Goal: Task Accomplishment & Management: Complete application form

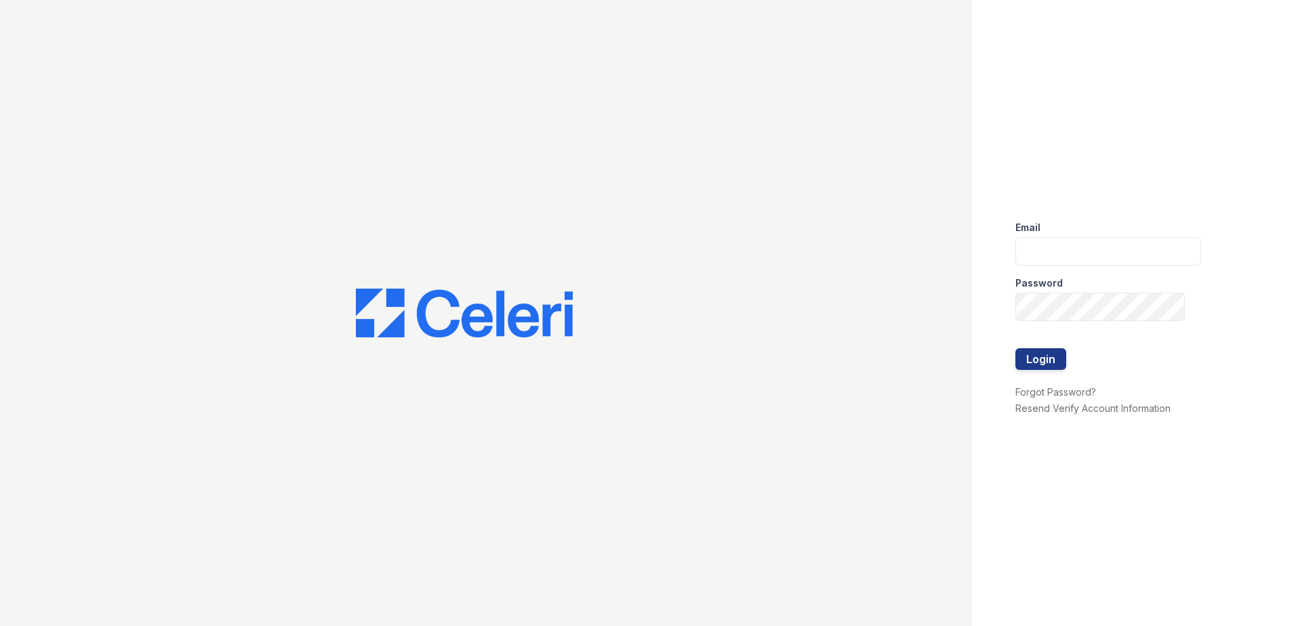
type input "mtaylor@trinity-pm.com"
click at [1038, 345] on div at bounding box center [1108, 334] width 186 height 27
click at [1038, 358] on button "Login" at bounding box center [1040, 359] width 51 height 22
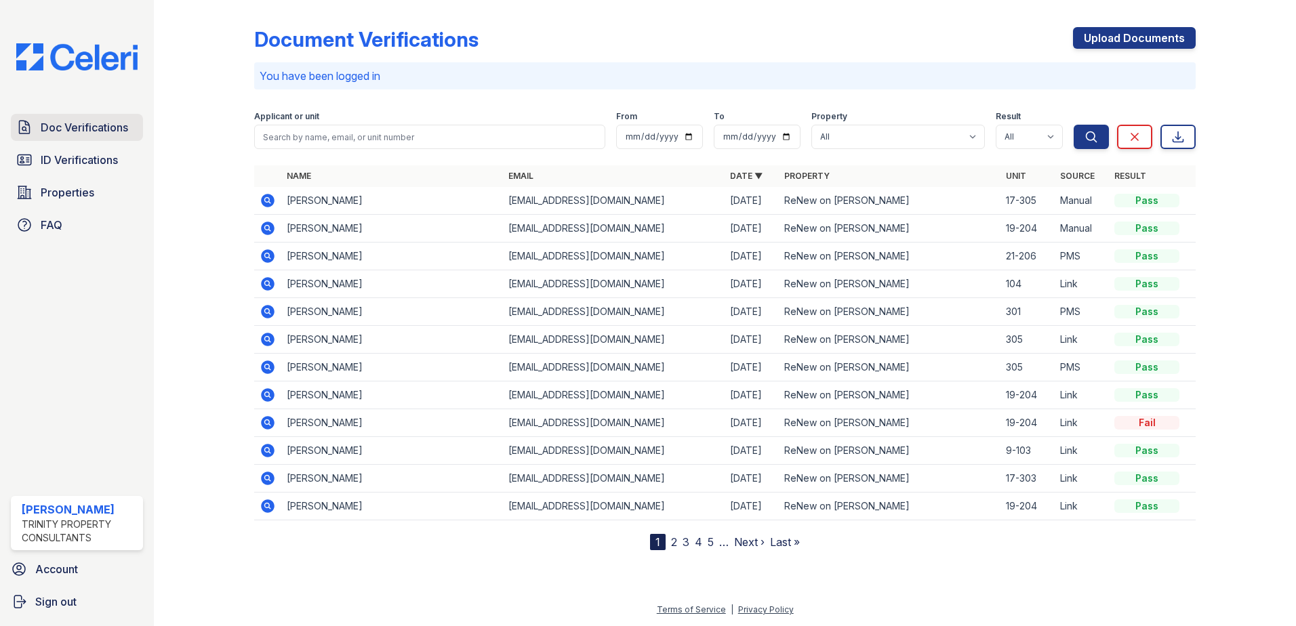
click at [77, 121] on span "Doc Verifications" at bounding box center [84, 127] width 87 height 16
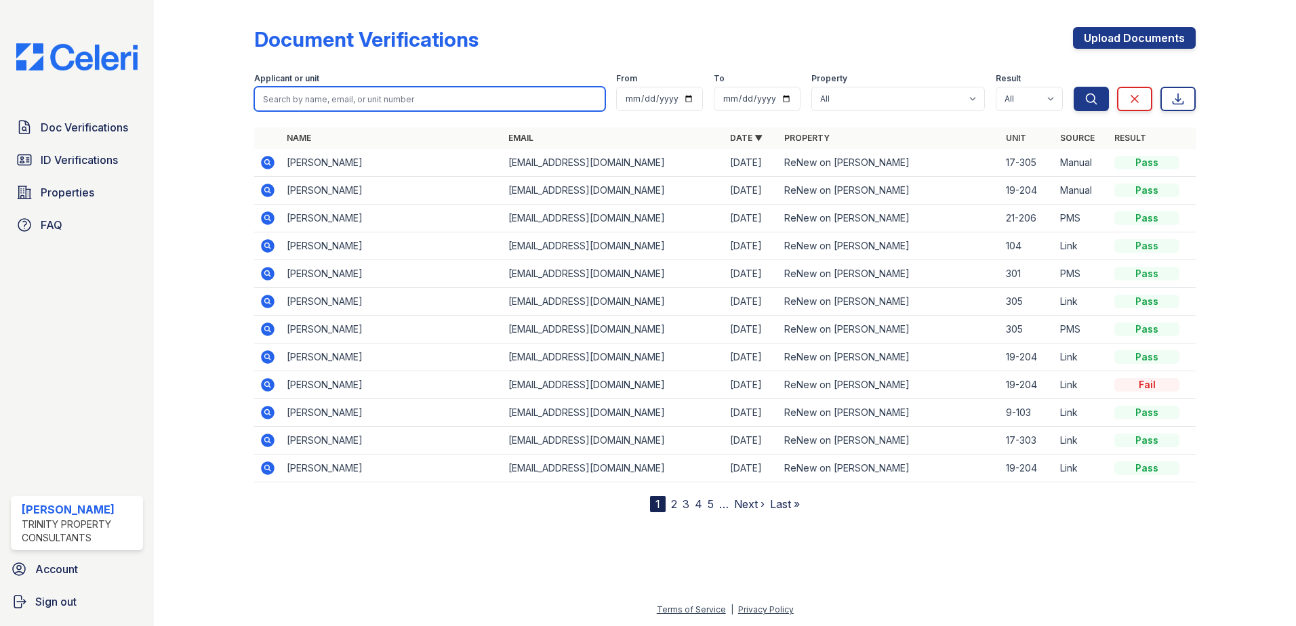
click at [371, 100] on input "search" at bounding box center [429, 99] width 351 height 24
drag, startPoint x: 314, startPoint y: 102, endPoint x: 241, endPoint y: 98, distance: 74.0
click at [241, 98] on div "Document Verifications Upload Documents Filter Applicant or unit 2067435226 Fro…" at bounding box center [725, 267] width 1099 height 534
type input "2067435226"
click at [89, 295] on div "Doc Verifications ID Verifications Properties FAQ Marcia Taylor Trinity Propert…" at bounding box center [77, 313] width 154 height 626
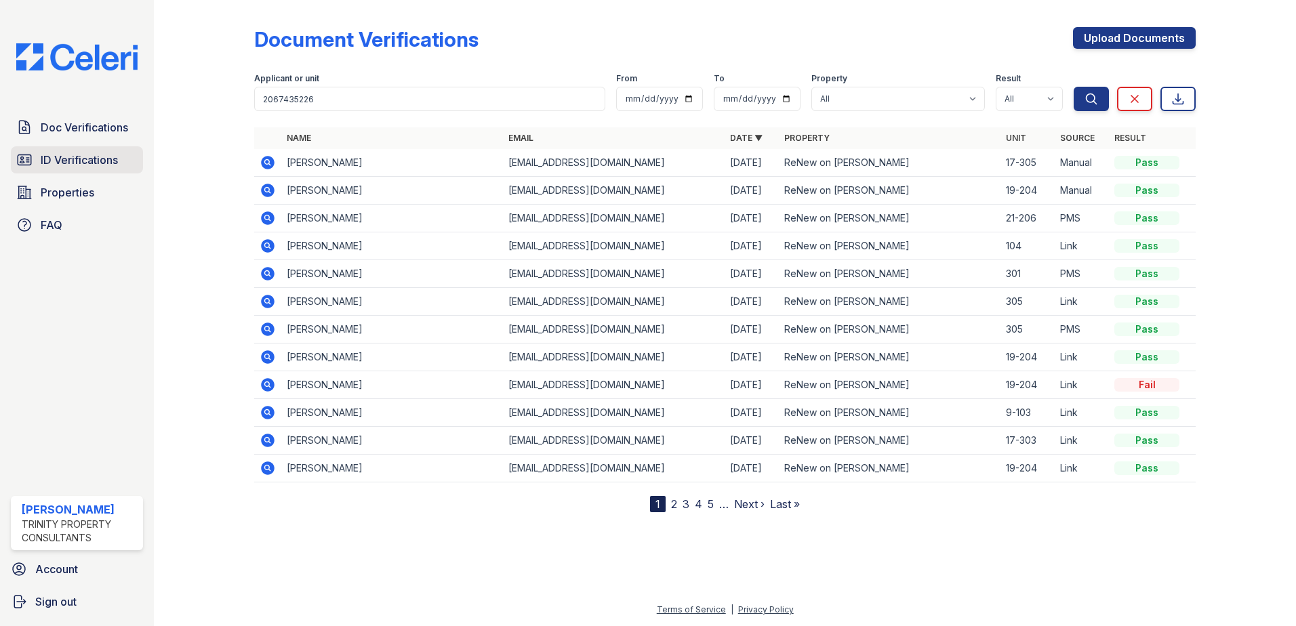
click at [91, 165] on span "ID Verifications" at bounding box center [79, 160] width 77 height 16
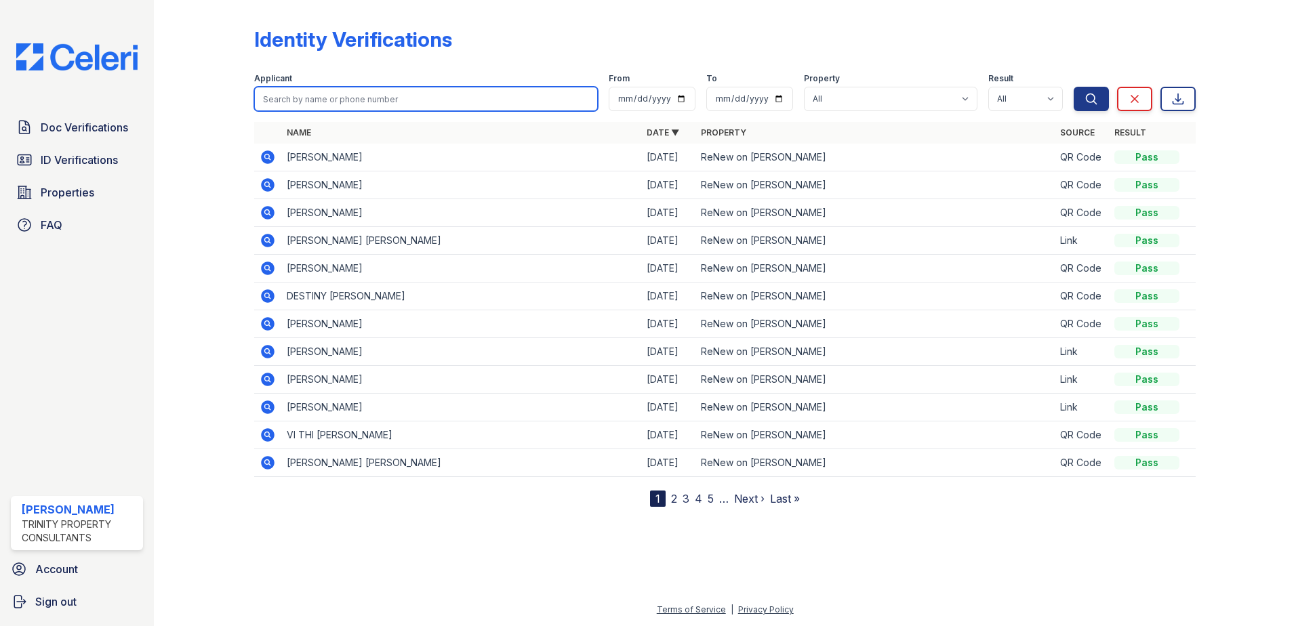
click at [411, 102] on input "search" at bounding box center [426, 99] width 344 height 24
paste input "2067435226"
click at [596, 104] on input "2067435226" at bounding box center [426, 99] width 344 height 24
type input "2067435226"
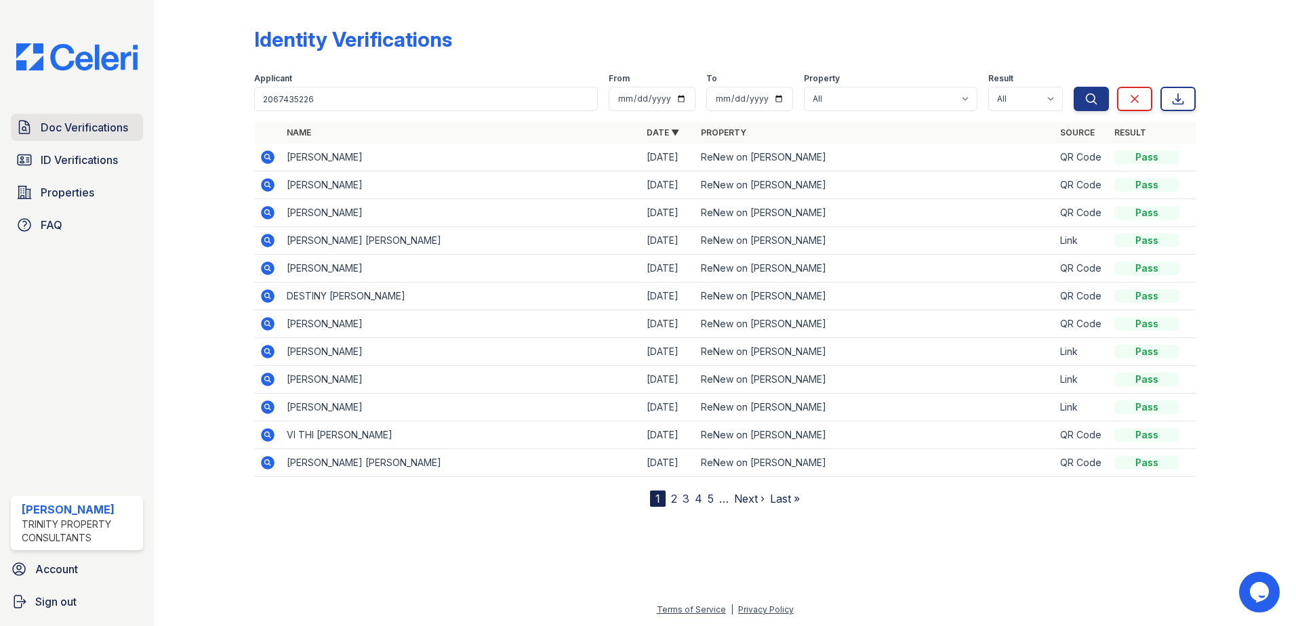
click at [115, 128] on span "Doc Verifications" at bounding box center [84, 127] width 87 height 16
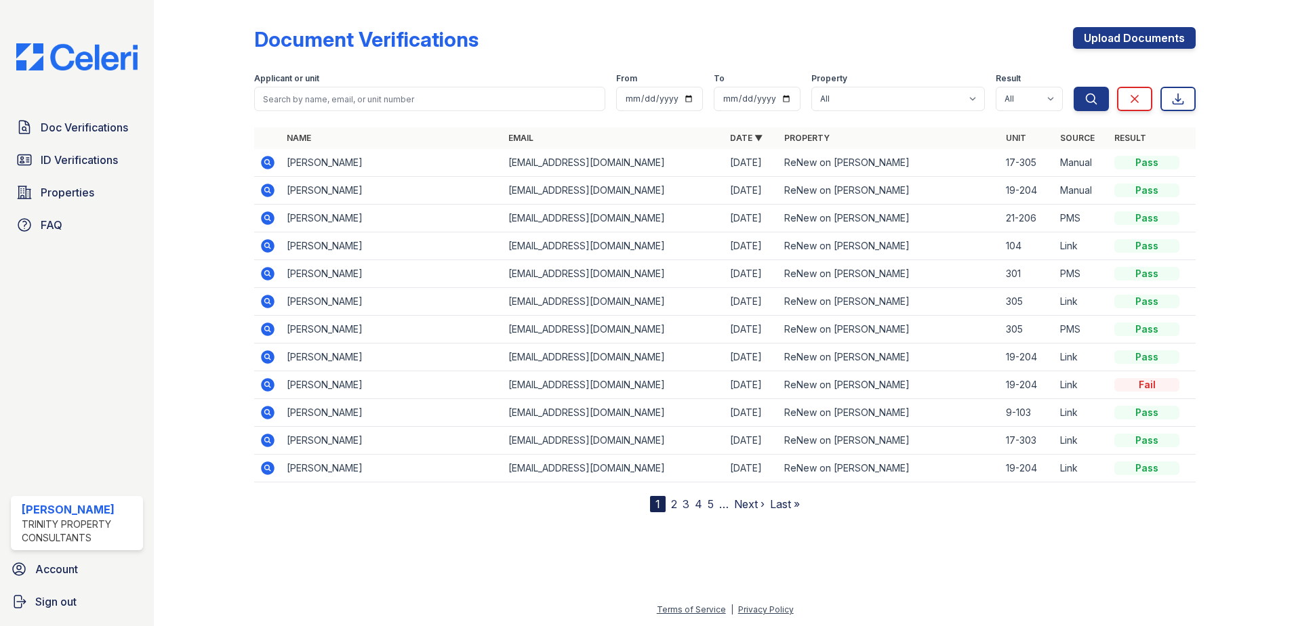
click at [268, 160] on icon at bounding box center [268, 163] width 16 height 16
click at [50, 166] on span "ID Verifications" at bounding box center [79, 160] width 77 height 16
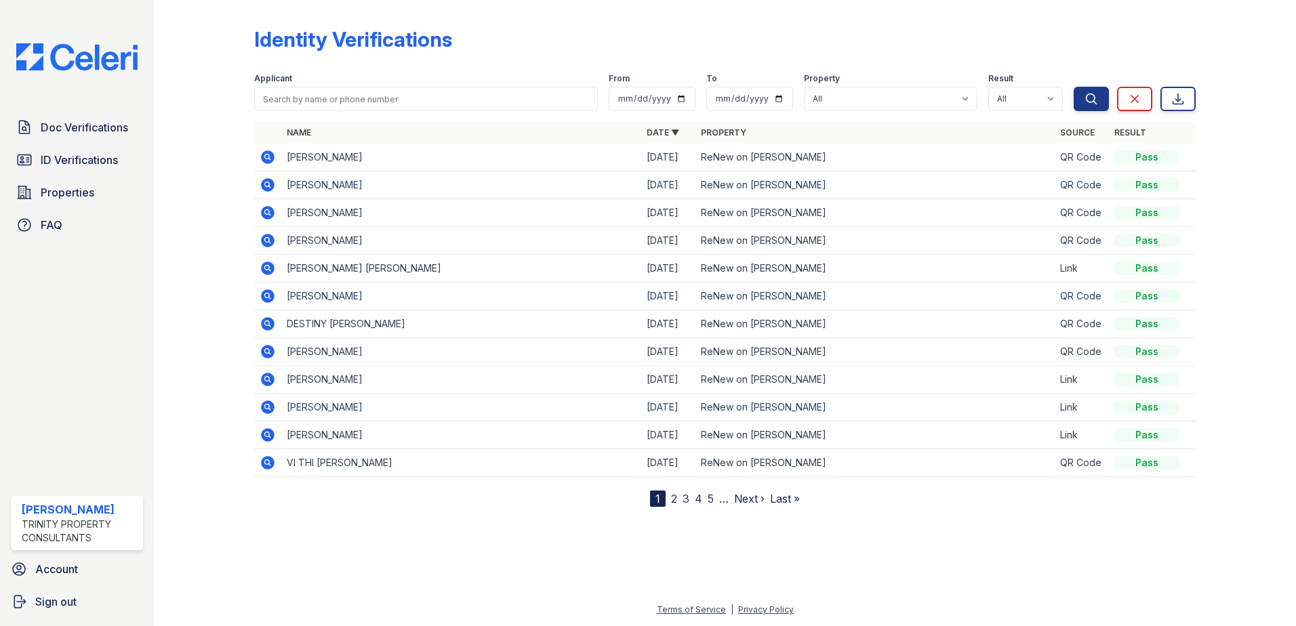
click at [270, 159] on icon at bounding box center [268, 157] width 16 height 16
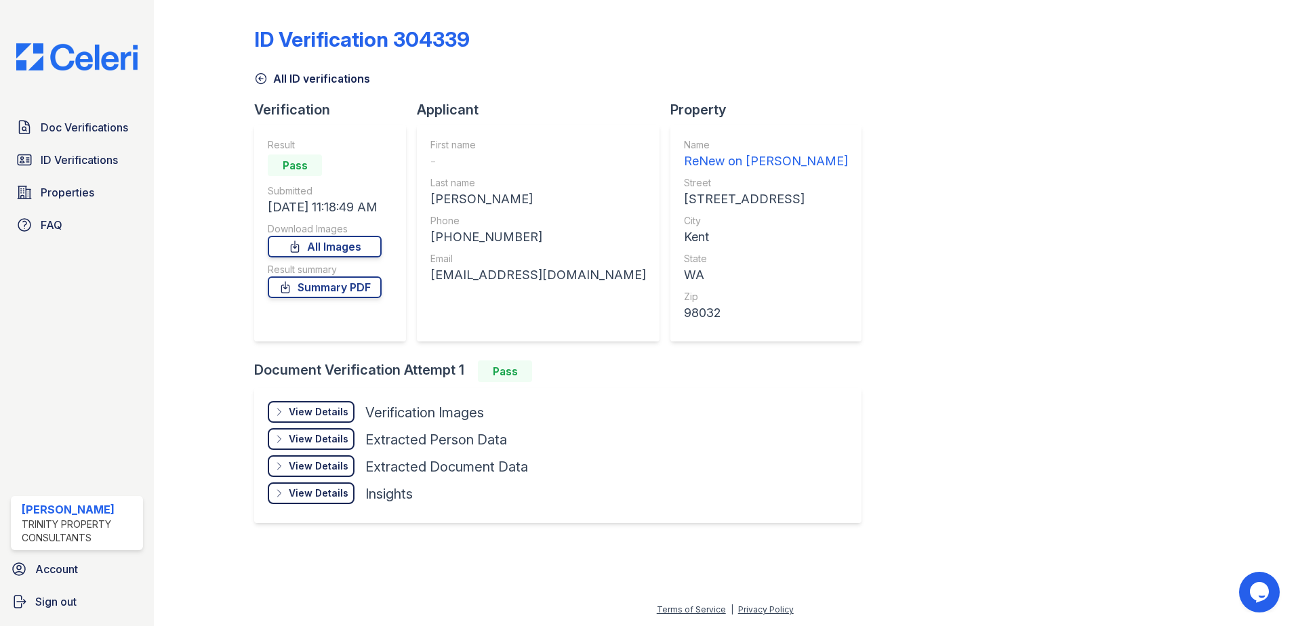
click at [319, 412] on div "View Details" at bounding box center [319, 412] width 60 height 14
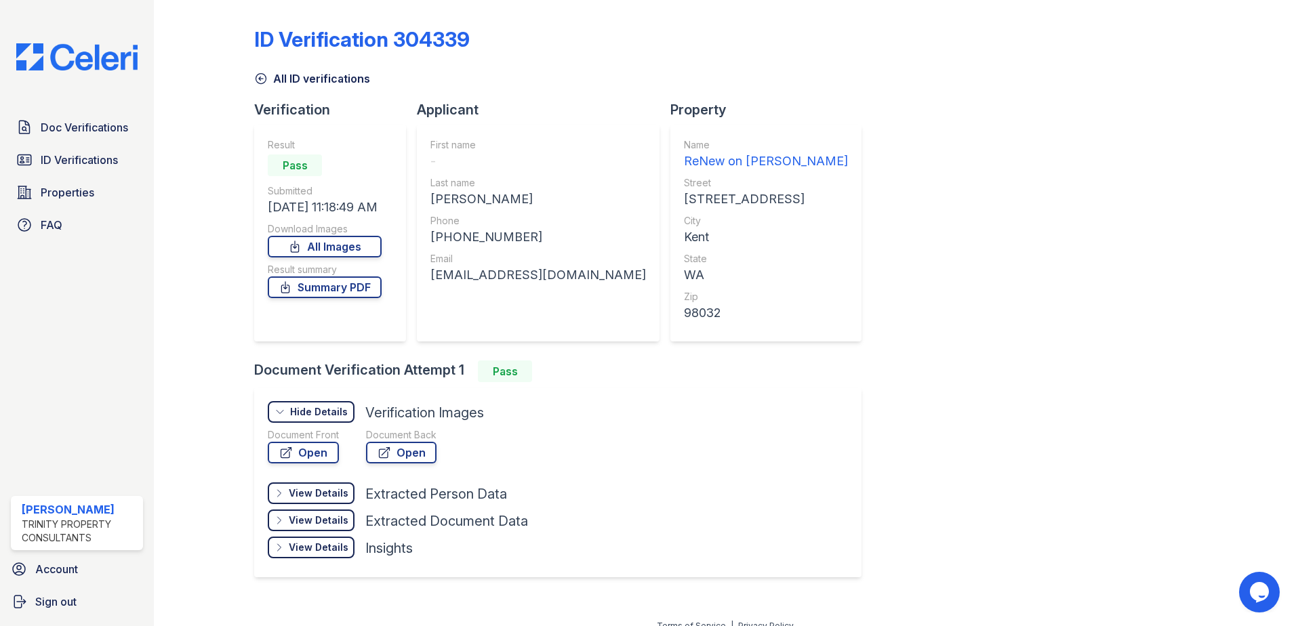
click at [325, 498] on div "View Details" at bounding box center [319, 494] width 60 height 14
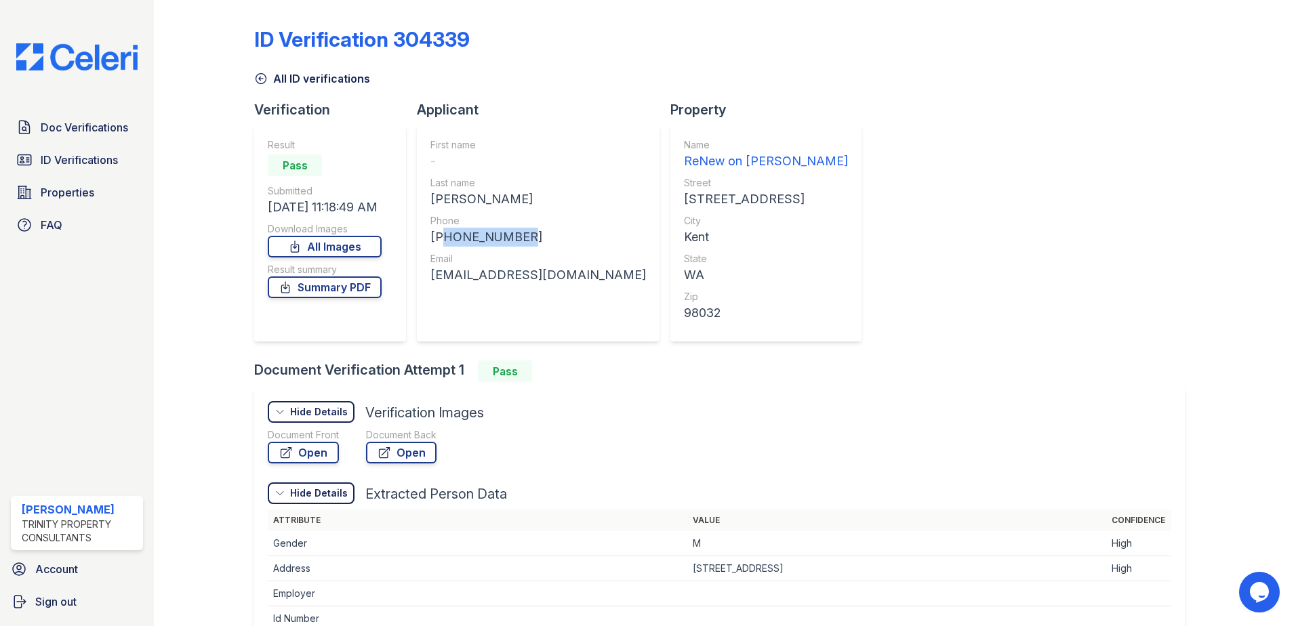
drag, startPoint x: 520, startPoint y: 234, endPoint x: 434, endPoint y: 239, distance: 85.5
click at [434, 239] on div "+12067435226" at bounding box center [537, 237] width 215 height 19
copy div "12067435226"
click at [117, 127] on span "Doc Verifications" at bounding box center [84, 127] width 87 height 16
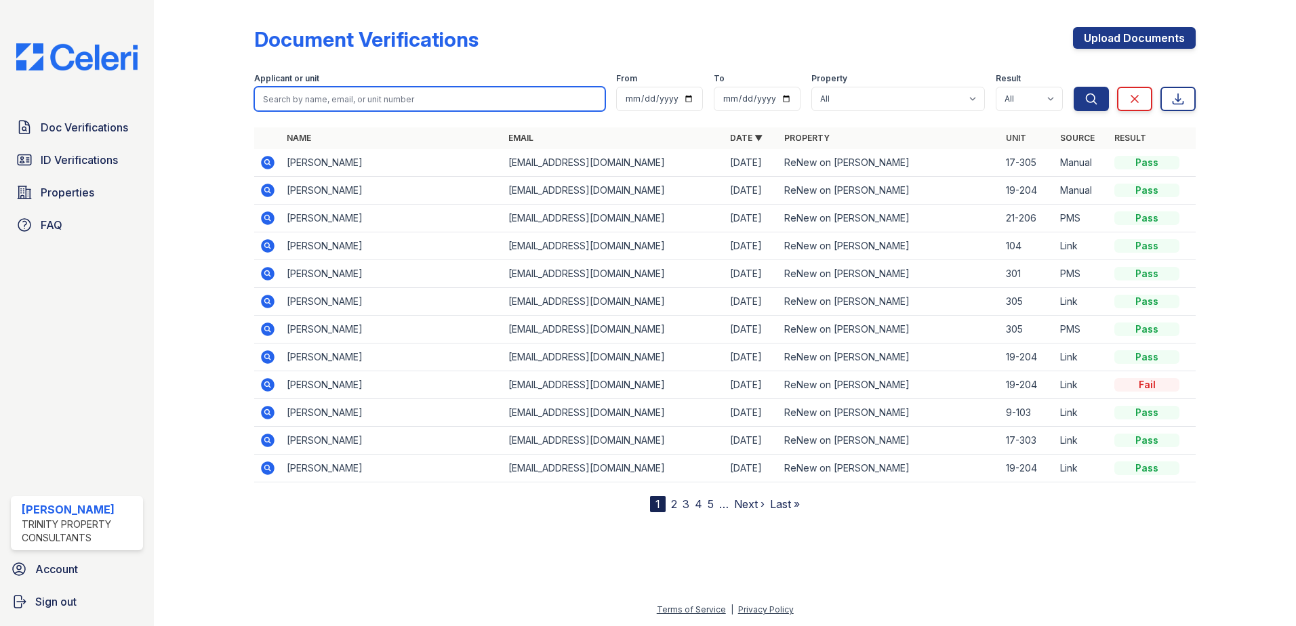
click at [382, 105] on input "search" at bounding box center [429, 99] width 351 height 24
paste input "12067435226"
type input "12067435226"
click at [1073, 87] on button "Search" at bounding box center [1090, 99] width 35 height 24
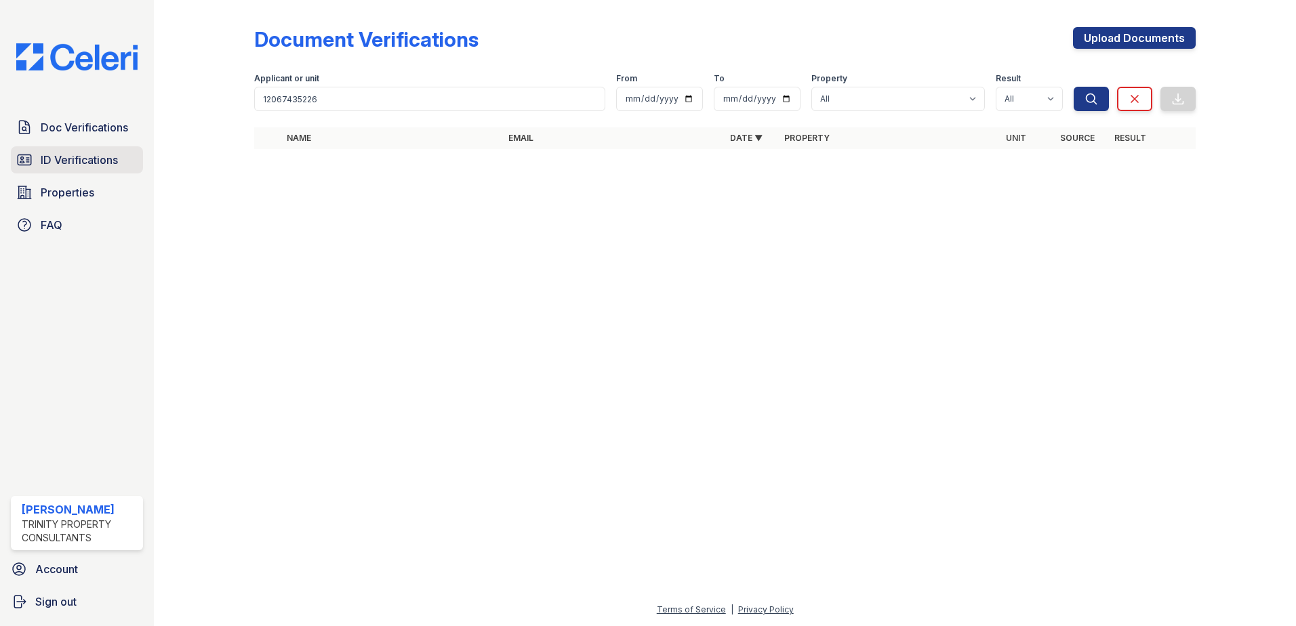
click at [49, 173] on link "ID Verifications" at bounding box center [77, 159] width 132 height 27
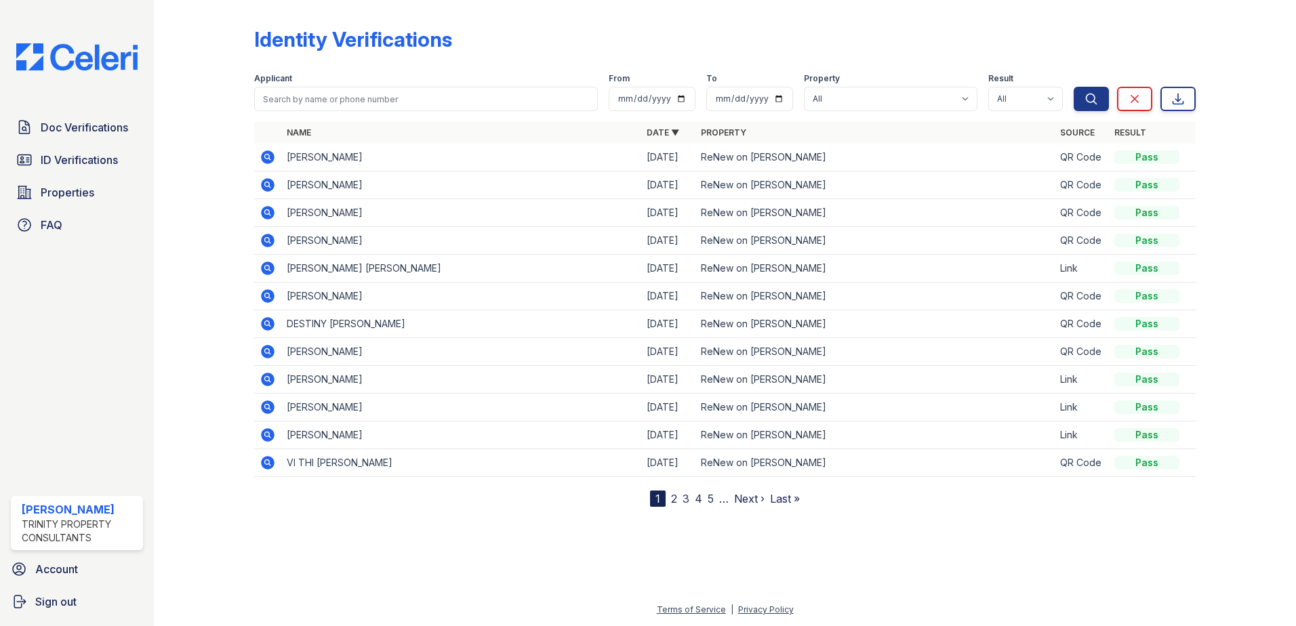
click at [308, 161] on td "[PERSON_NAME]" at bounding box center [461, 158] width 360 height 28
click at [272, 157] on icon at bounding box center [268, 157] width 14 height 14
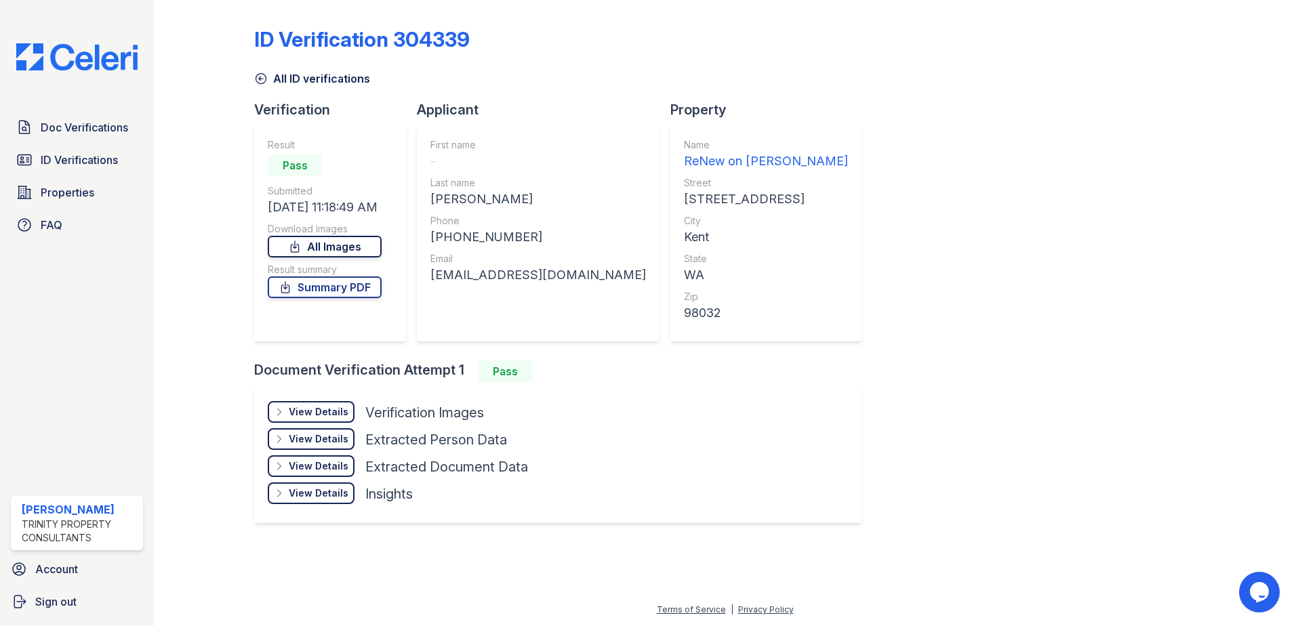
click at [336, 252] on link "All Images" at bounding box center [325, 247] width 114 height 22
click at [335, 468] on div "View Details" at bounding box center [319, 466] width 60 height 14
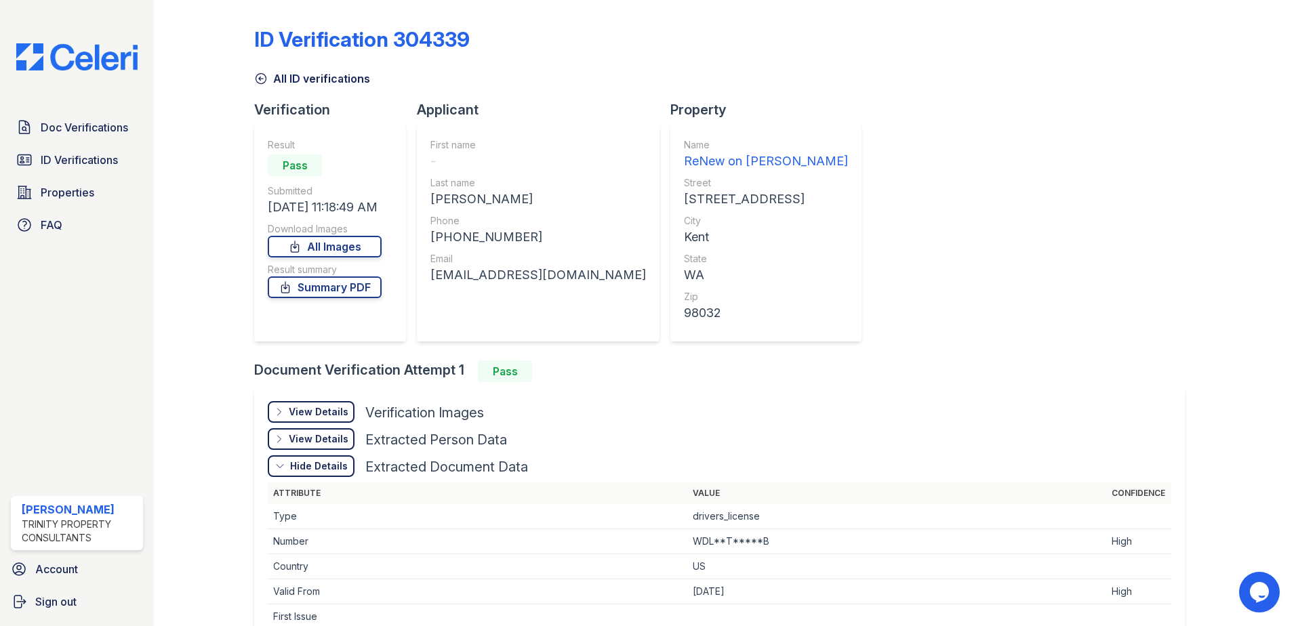
click at [333, 431] on div "View Details Details" at bounding box center [311, 439] width 87 height 22
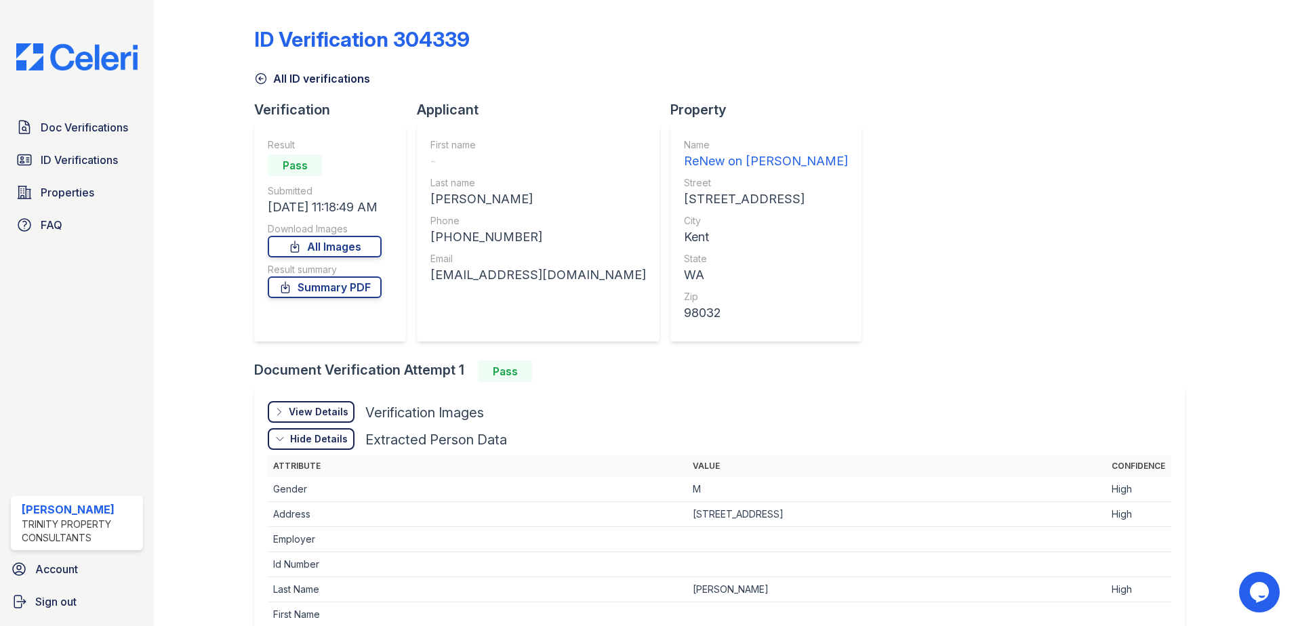
click at [331, 423] on div "View Details Details Hide Details Details Verification Images" at bounding box center [719, 414] width 903 height 27
click at [329, 411] on div "View Details" at bounding box center [319, 412] width 60 height 14
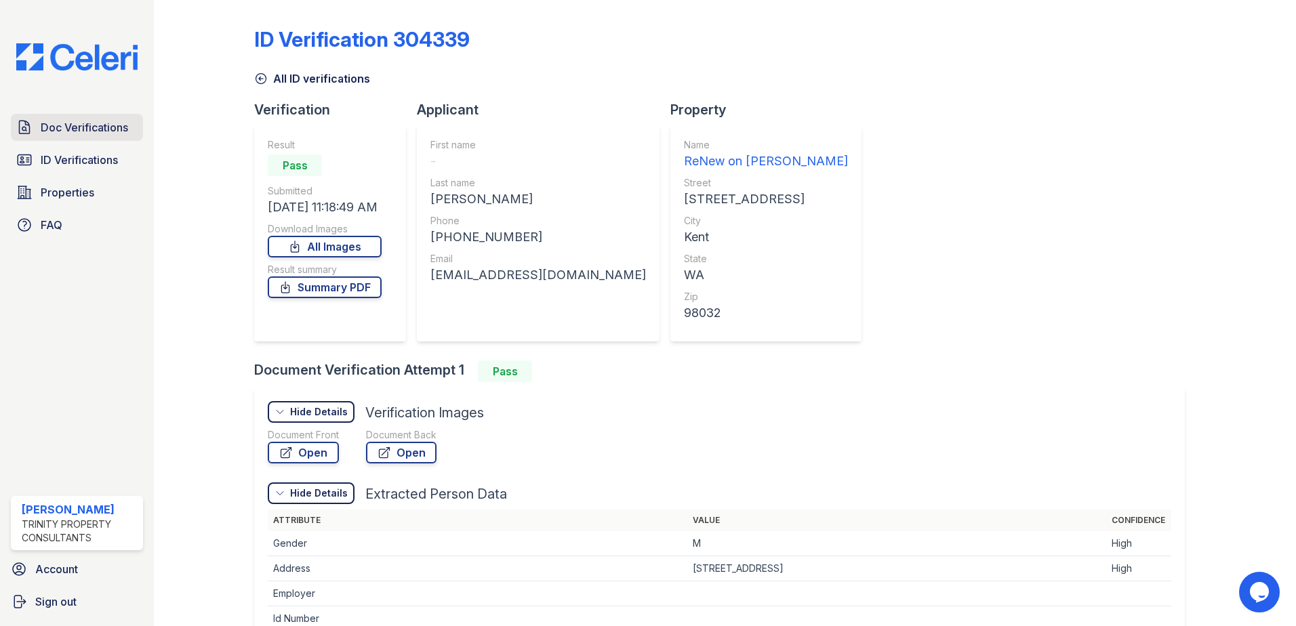
click at [73, 123] on span "Doc Verifications" at bounding box center [84, 127] width 87 height 16
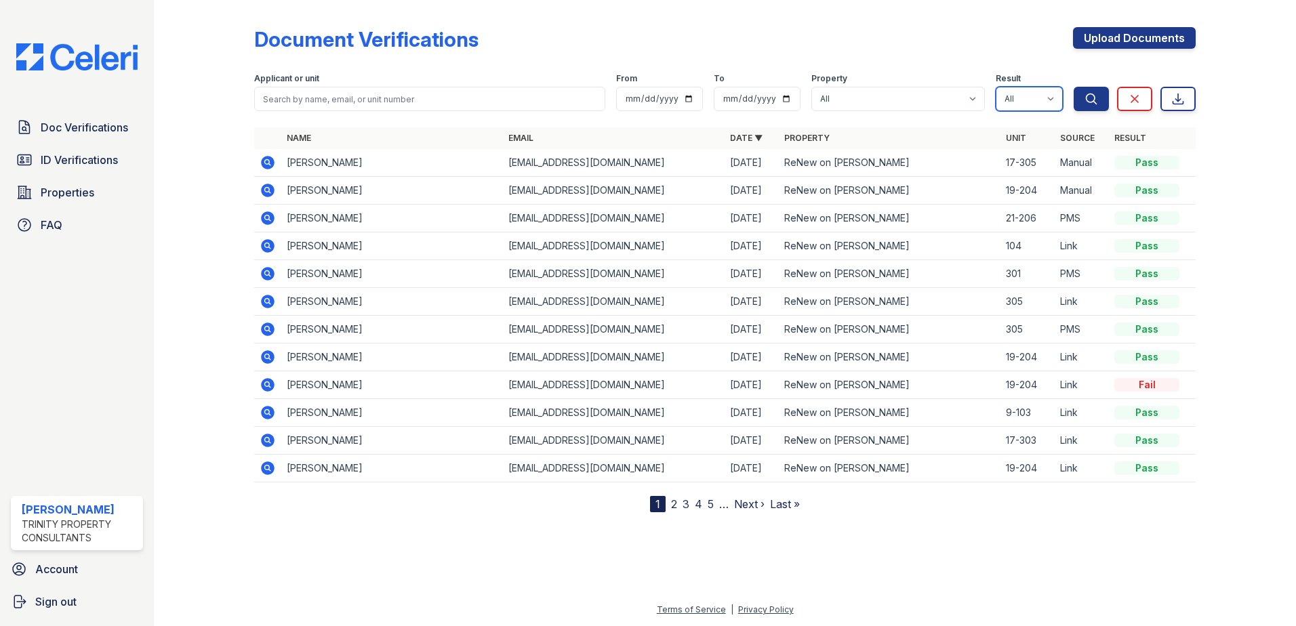
click at [1037, 103] on select "All Pass Caution Fail N/a" at bounding box center [1028, 99] width 67 height 24
click at [73, 196] on span "Properties" at bounding box center [68, 192] width 54 height 16
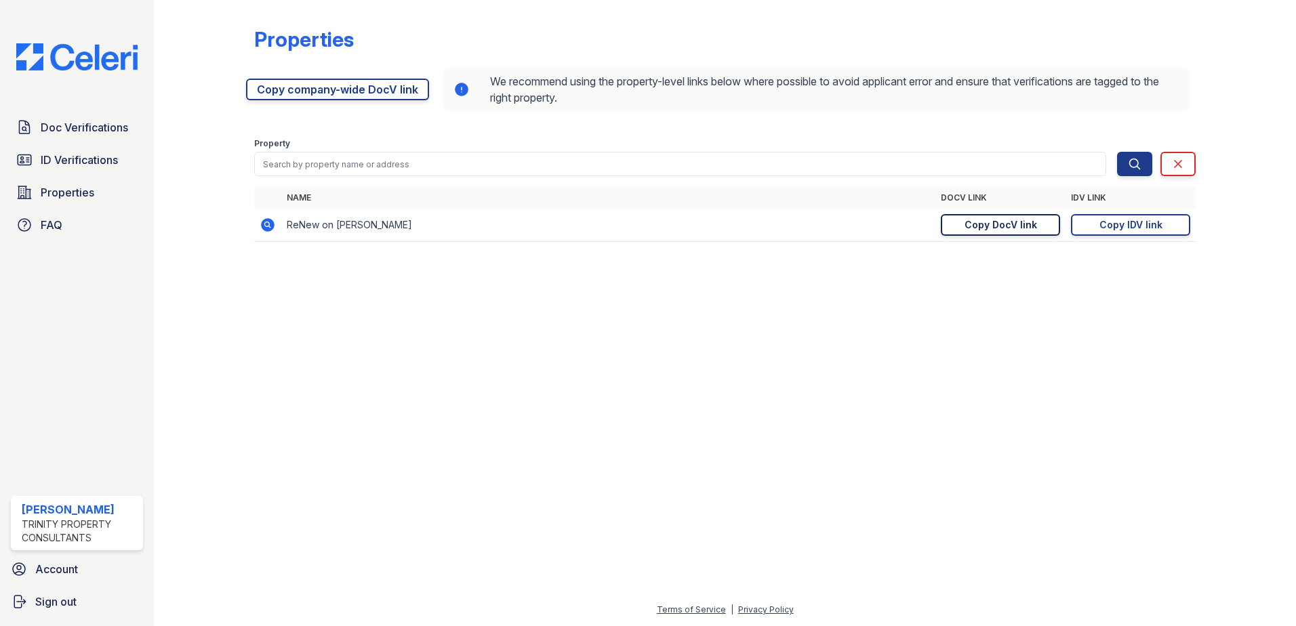
click at [975, 220] on div "Copy DocV link" at bounding box center [1000, 225] width 73 height 14
click at [67, 128] on span "Doc Verifications" at bounding box center [84, 127] width 87 height 16
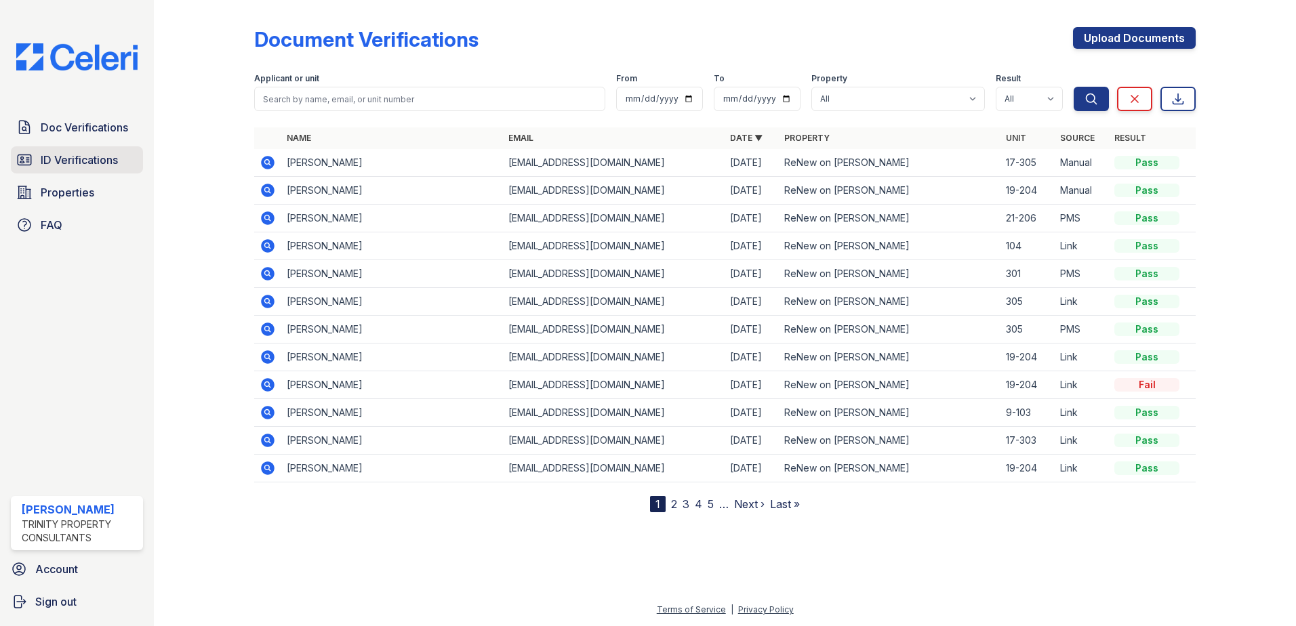
click at [85, 155] on span "ID Verifications" at bounding box center [79, 160] width 77 height 16
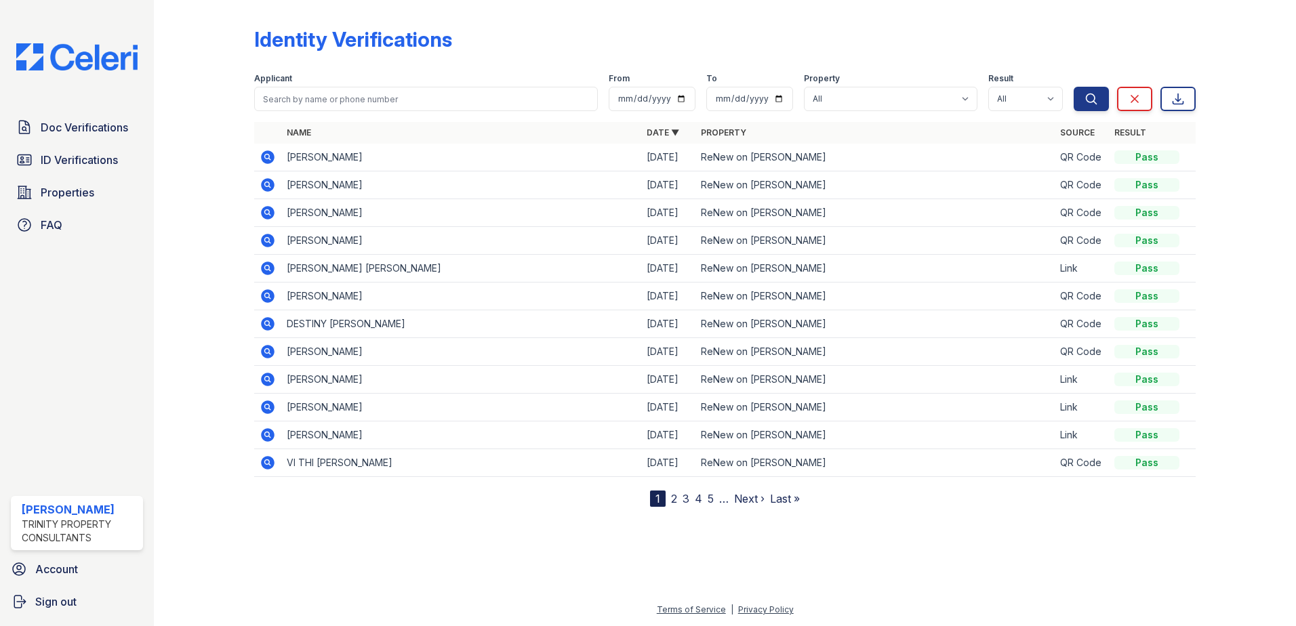
click at [111, 142] on div "Doc Verifications ID Verifications Properties FAQ" at bounding box center [76, 176] width 143 height 125
click at [109, 134] on span "Doc Verifications" at bounding box center [84, 127] width 87 height 16
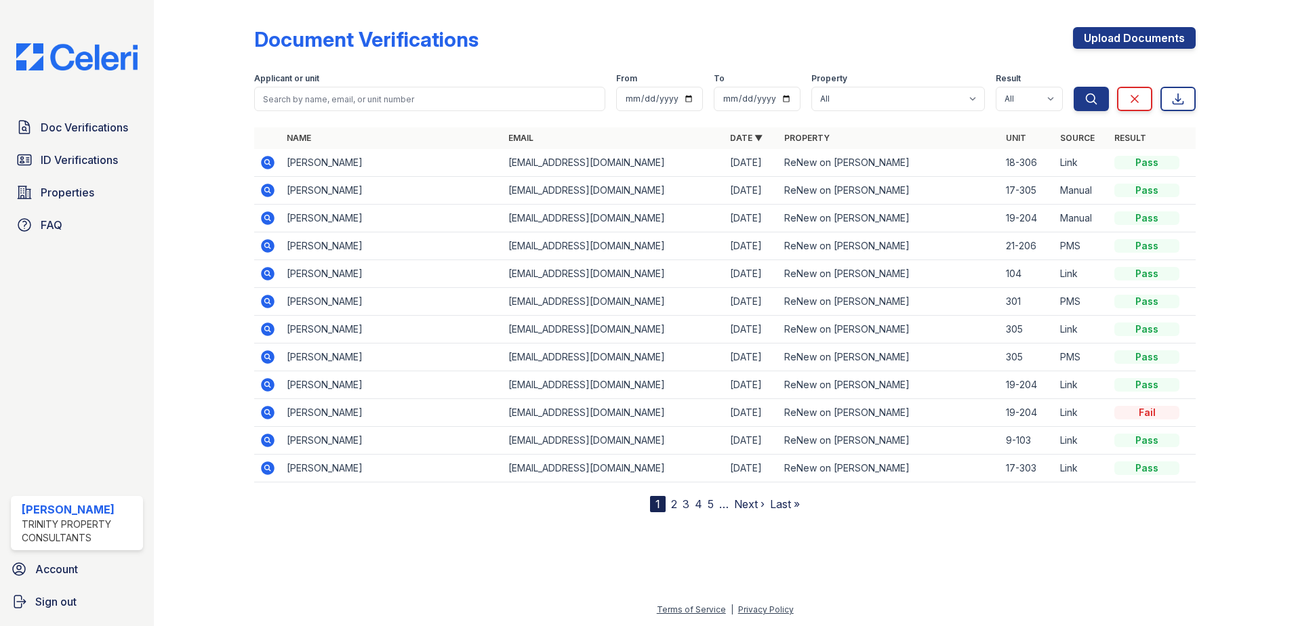
click at [261, 162] on icon at bounding box center [268, 163] width 16 height 16
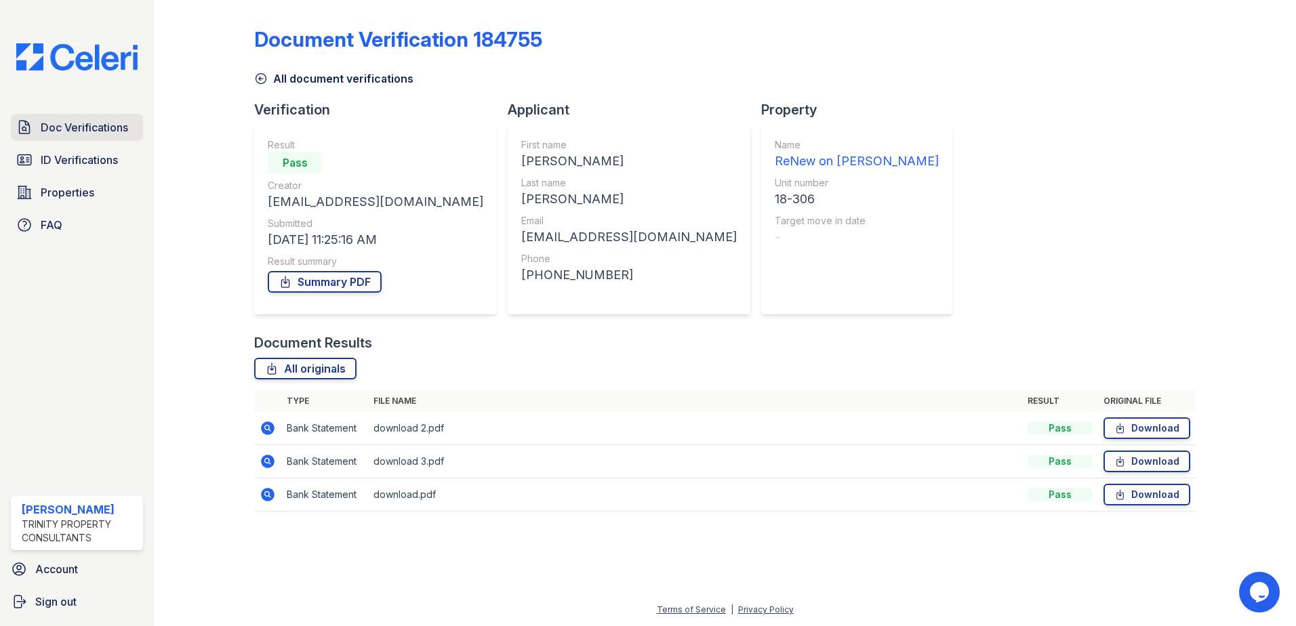
click at [110, 135] on span "Doc Verifications" at bounding box center [84, 127] width 87 height 16
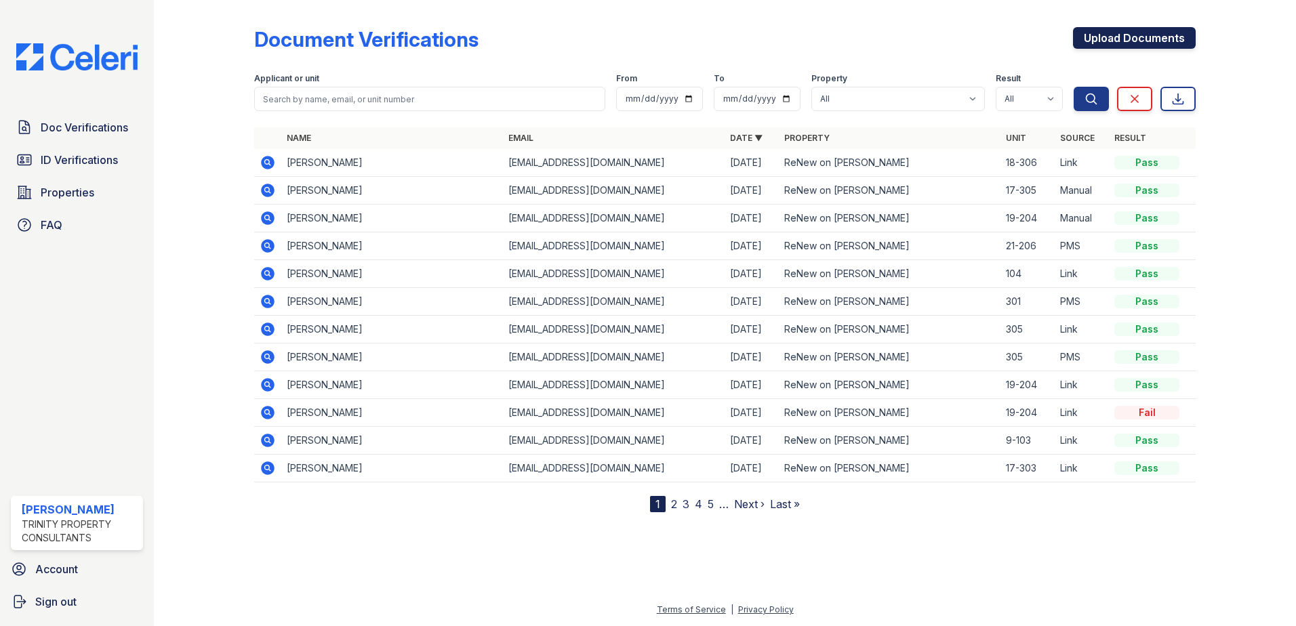
click at [1105, 43] on link "Upload Documents" at bounding box center [1134, 38] width 123 height 22
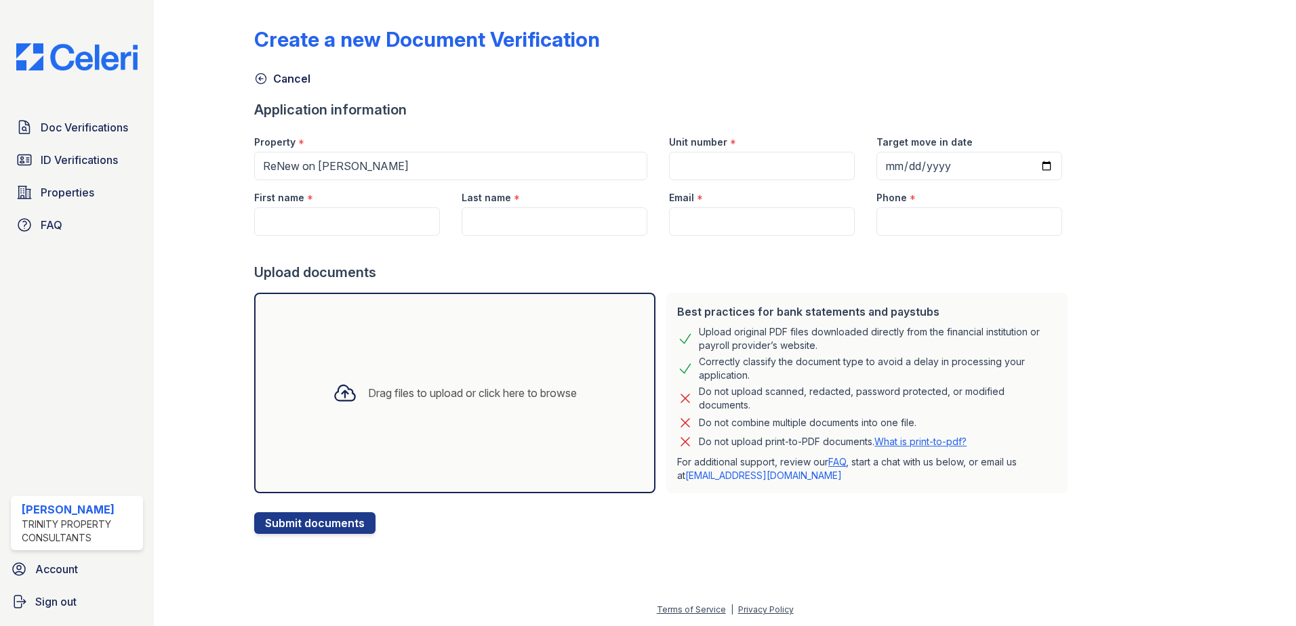
click at [386, 408] on div "Drag files to upload or click here to browse" at bounding box center [455, 393] width 266 height 46
click at [690, 155] on input "Unit number" at bounding box center [762, 166] width 186 height 28
type input "18-306"
click at [585, 276] on div "Upload documents" at bounding box center [663, 272] width 819 height 19
click at [79, 165] on span "ID Verifications" at bounding box center [79, 160] width 77 height 16
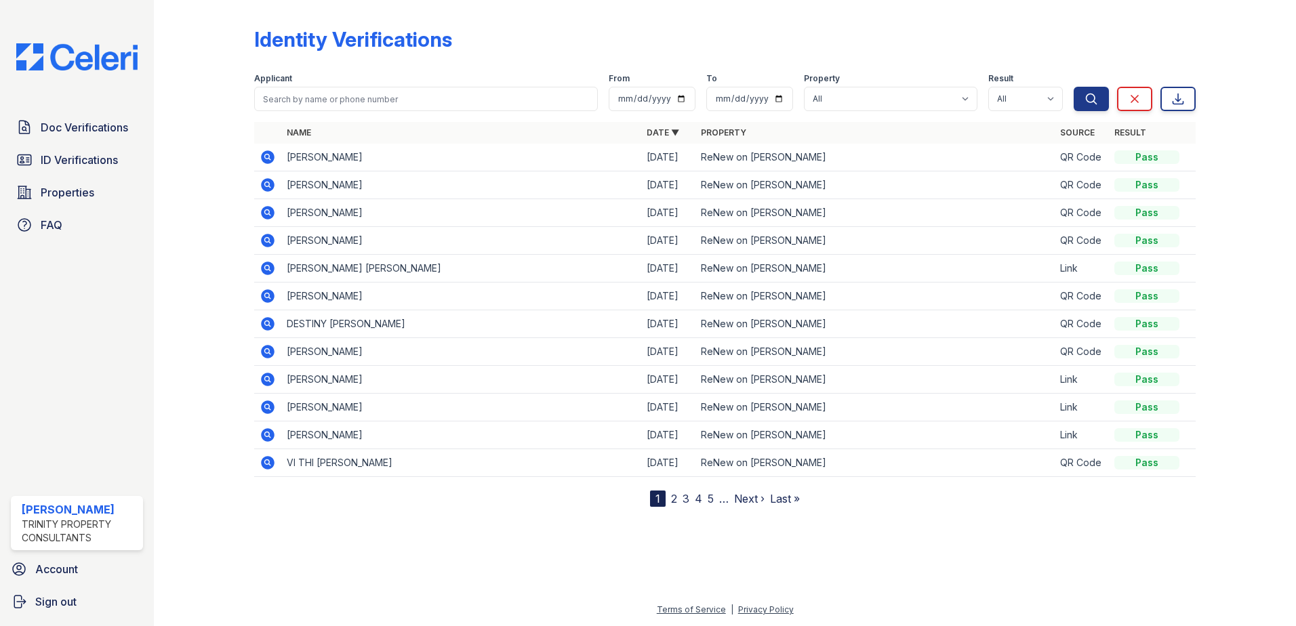
click at [273, 155] on icon at bounding box center [268, 157] width 14 height 14
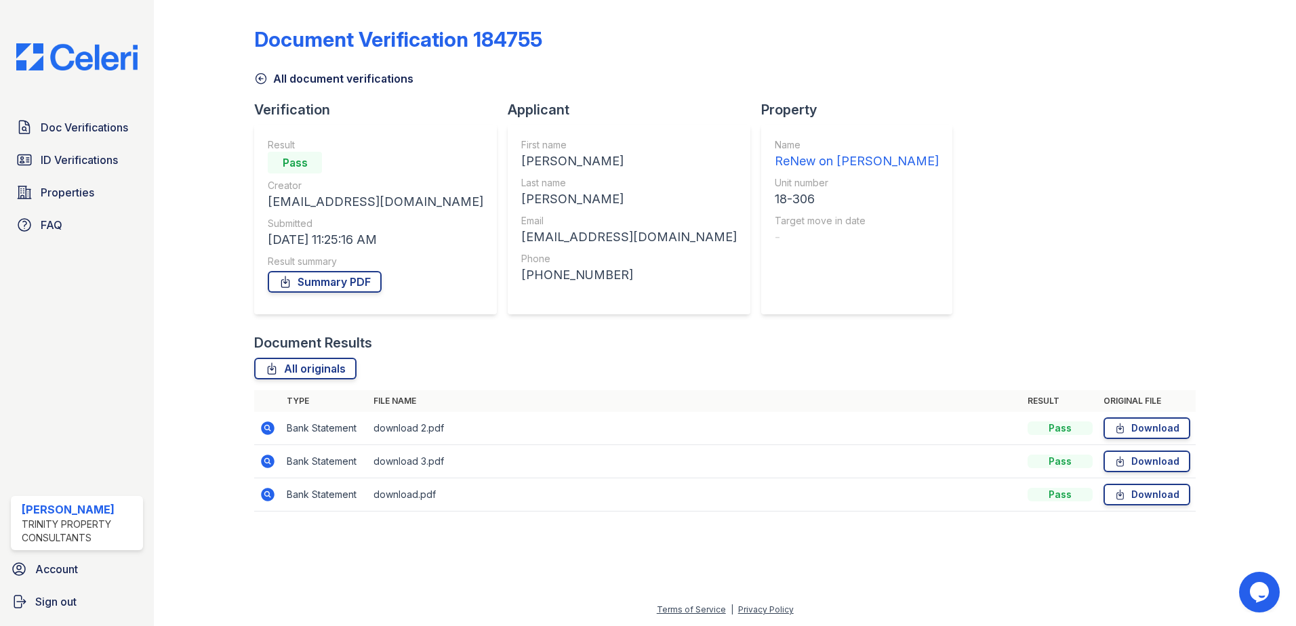
click at [523, 189] on div "Last name" at bounding box center [628, 183] width 215 height 14
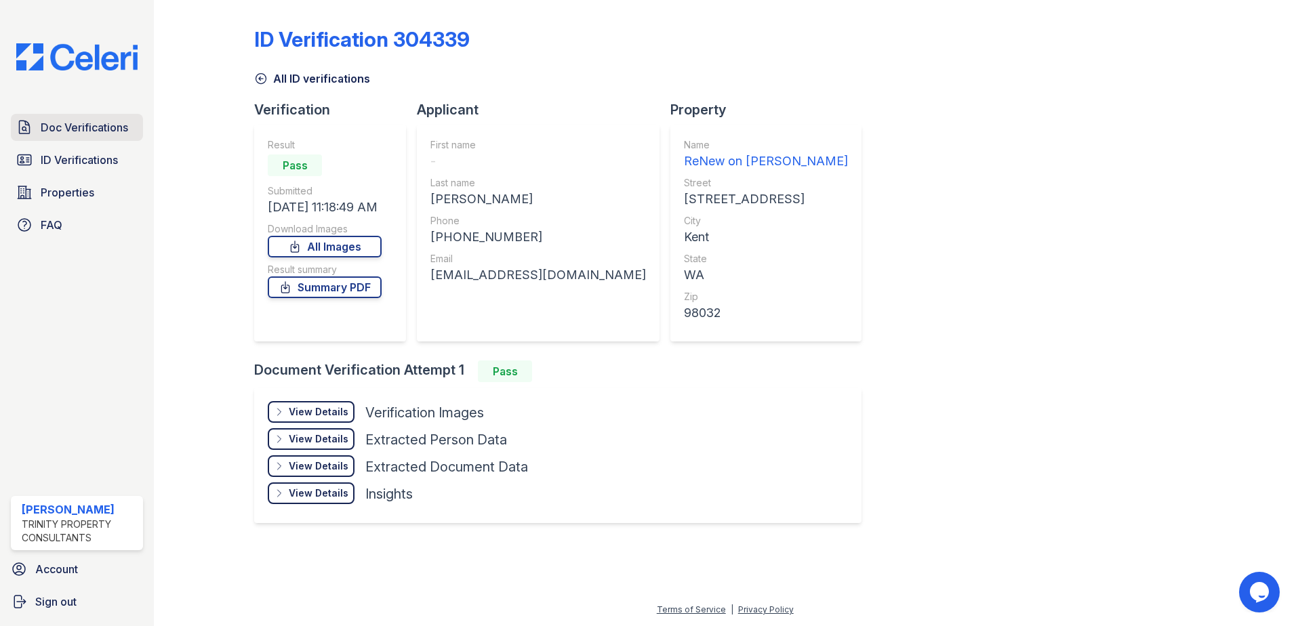
click at [95, 115] on link "Doc Verifications" at bounding box center [77, 127] width 132 height 27
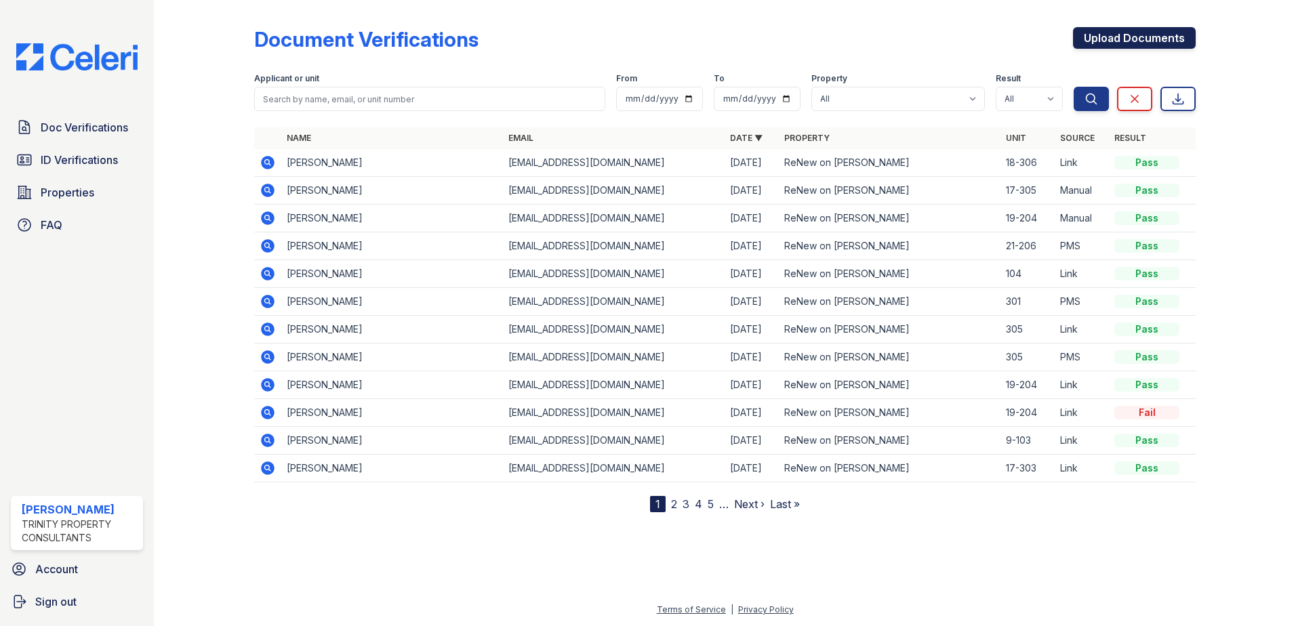
click at [1148, 30] on link "Upload Documents" at bounding box center [1134, 38] width 123 height 22
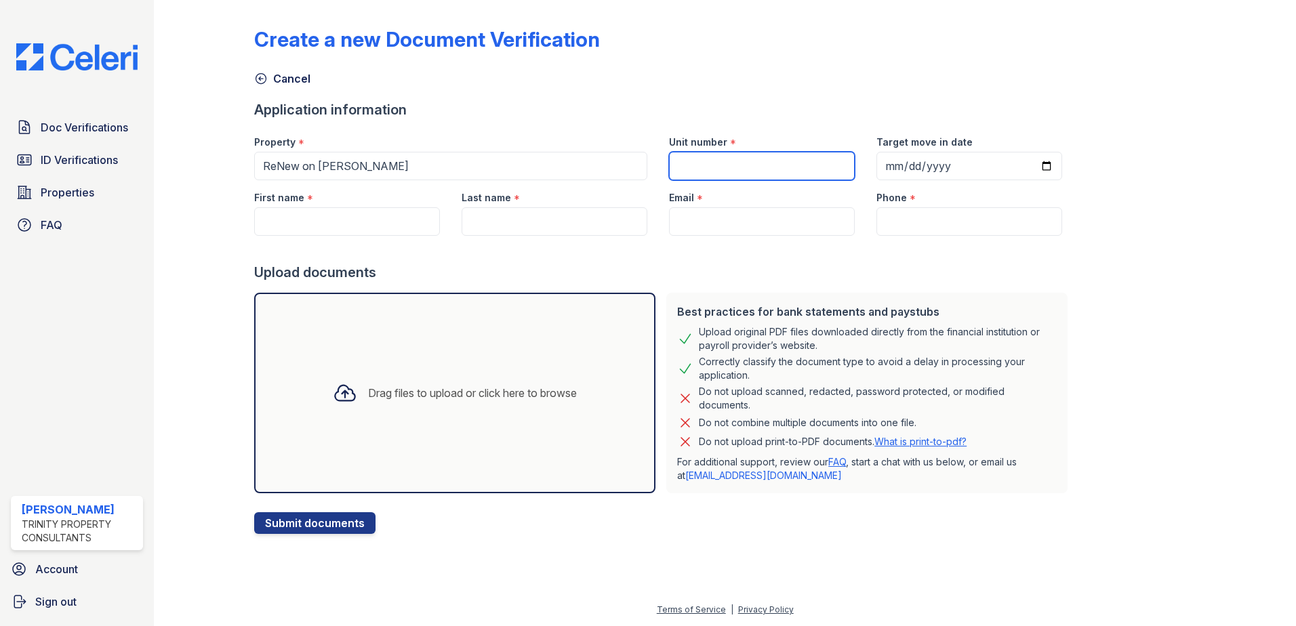
click at [733, 158] on input "Unit number" at bounding box center [762, 166] width 186 height 28
type input "18-306"
click at [326, 217] on input "First name" at bounding box center [347, 221] width 186 height 28
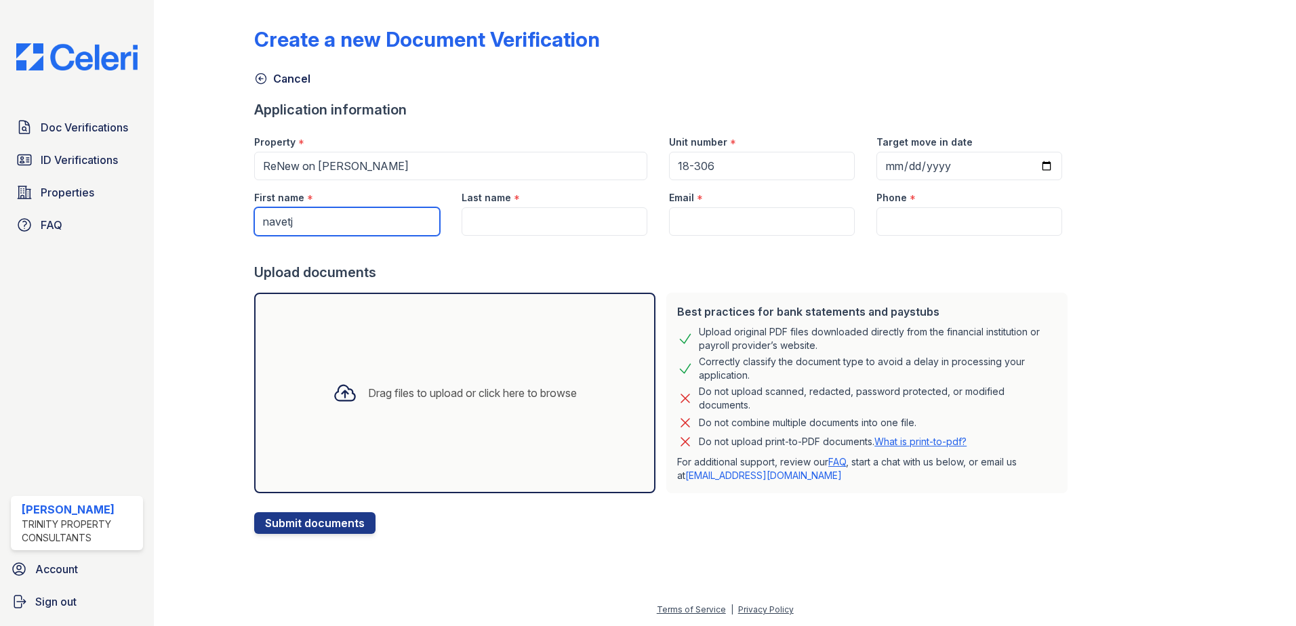
type input "navetj"
click at [506, 220] on input "Last name" at bounding box center [554, 221] width 186 height 28
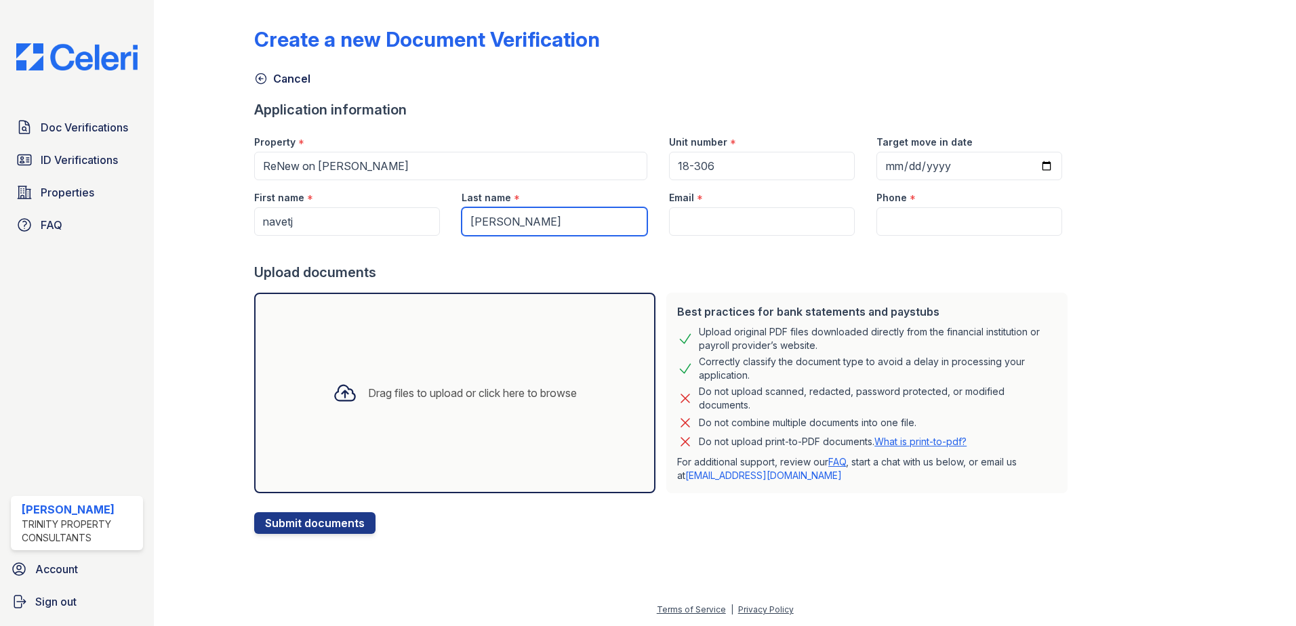
type input "[PERSON_NAME]"
click at [670, 238] on div at bounding box center [663, 249] width 819 height 27
click at [686, 232] on input "Email" at bounding box center [762, 221] width 186 height 28
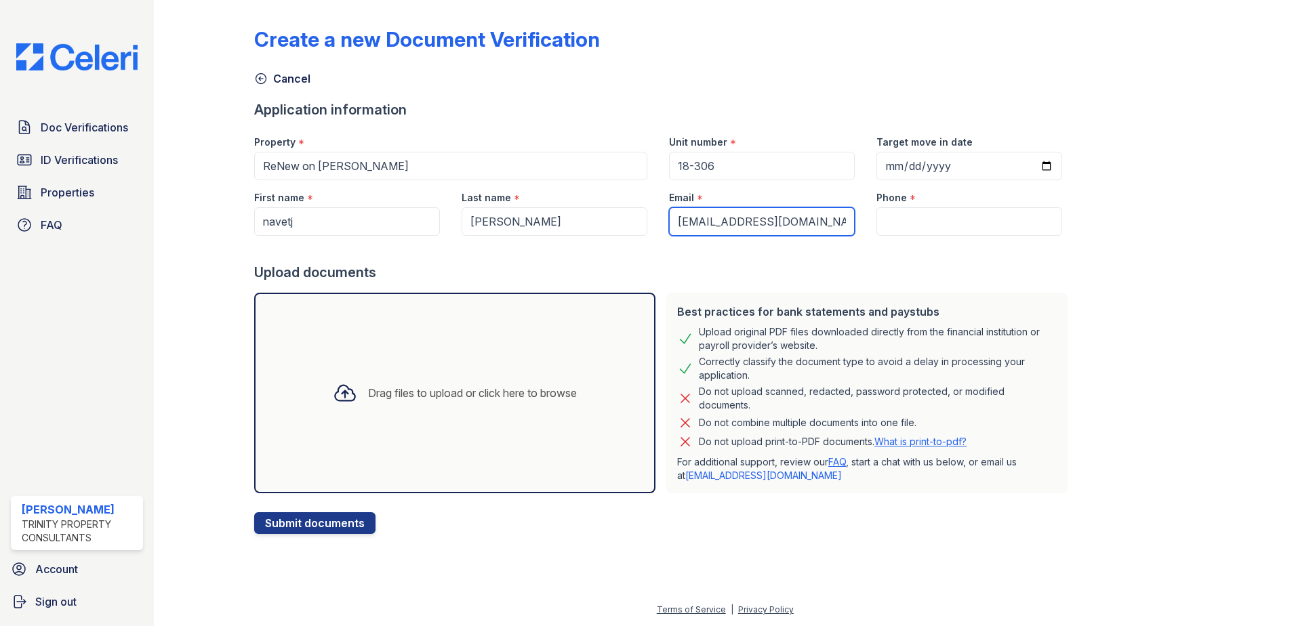
type input "[EMAIL_ADDRESS][DOMAIN_NAME]"
click at [957, 226] on input "Phone" at bounding box center [969, 221] width 186 height 28
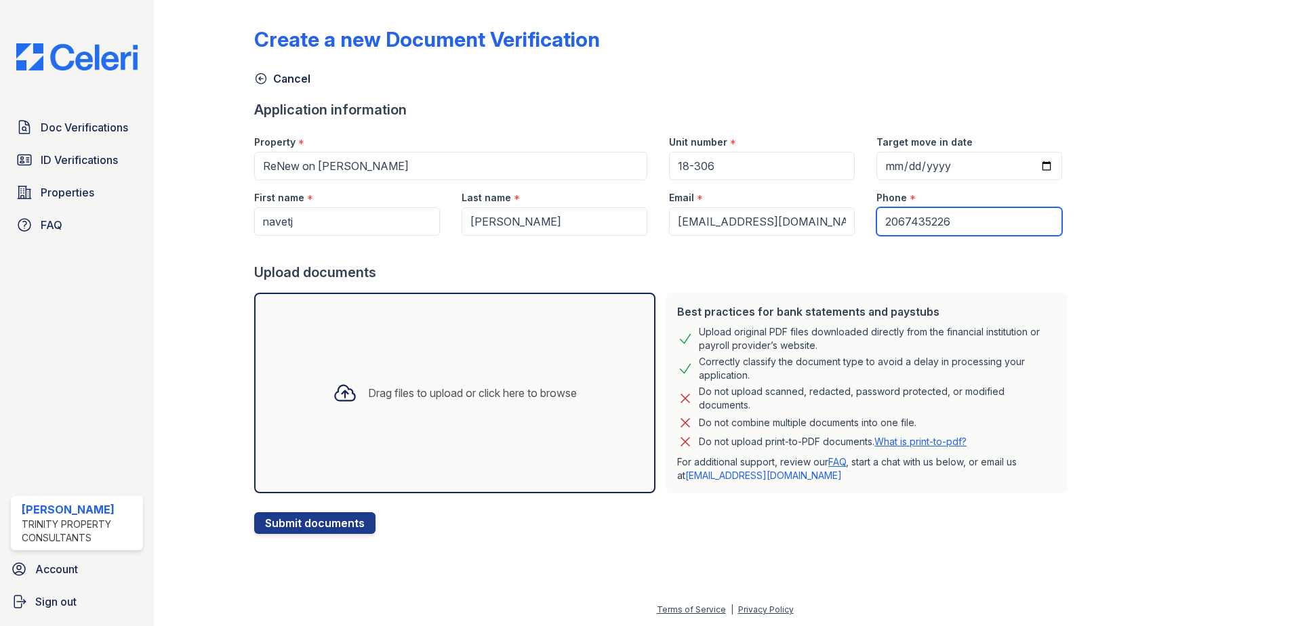
type input "2067435226"
click at [459, 349] on div "Drag files to upload or click here to browse" at bounding box center [454, 393] width 401 height 201
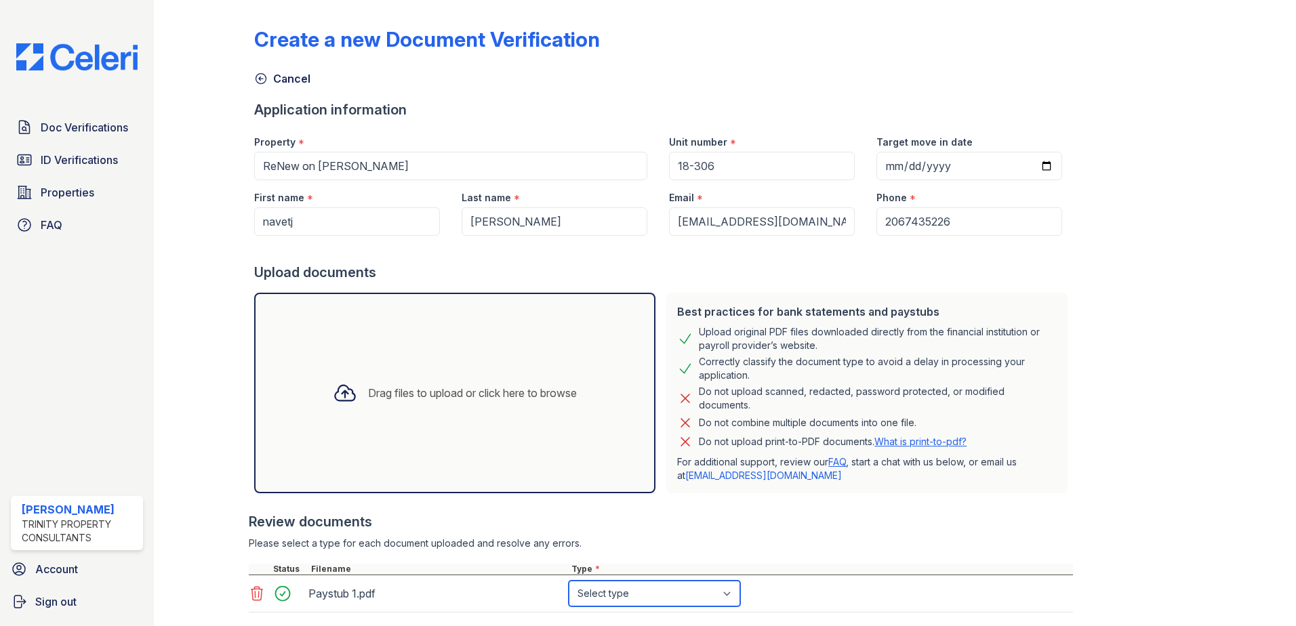
click at [697, 598] on select "Select type Paystub Bank Statement Offer Letter Tax Documents Benefit Award Let…" at bounding box center [654, 594] width 171 height 26
select select "paystub"
click at [569, 581] on select "Select type Paystub Bank Statement Offer Letter Tax Documents Benefit Award Let…" at bounding box center [654, 594] width 171 height 26
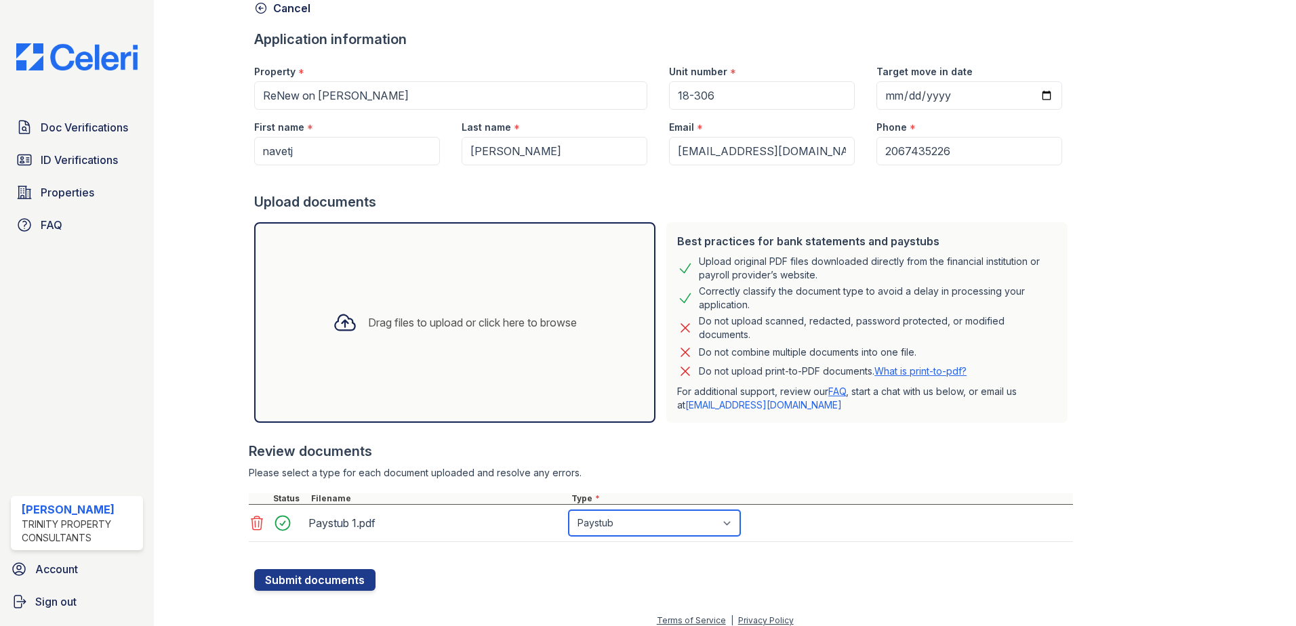
scroll to position [81, 0]
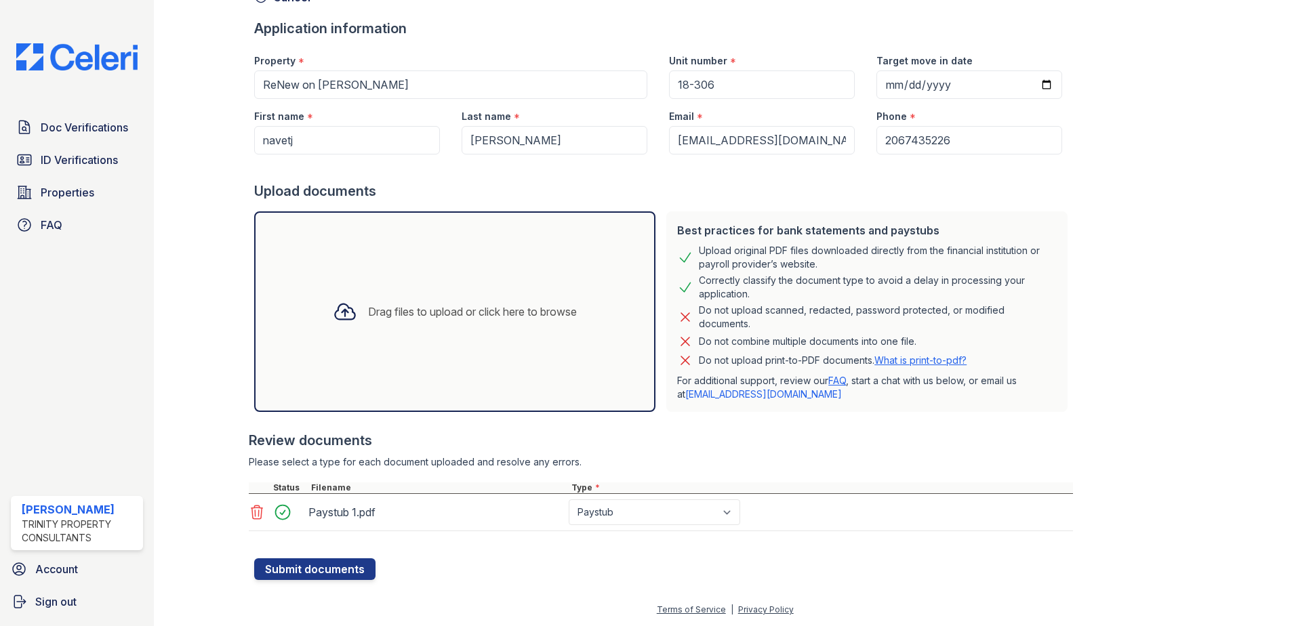
click at [392, 337] on div "Drag files to upload or click here to browse" at bounding box center [454, 311] width 401 height 201
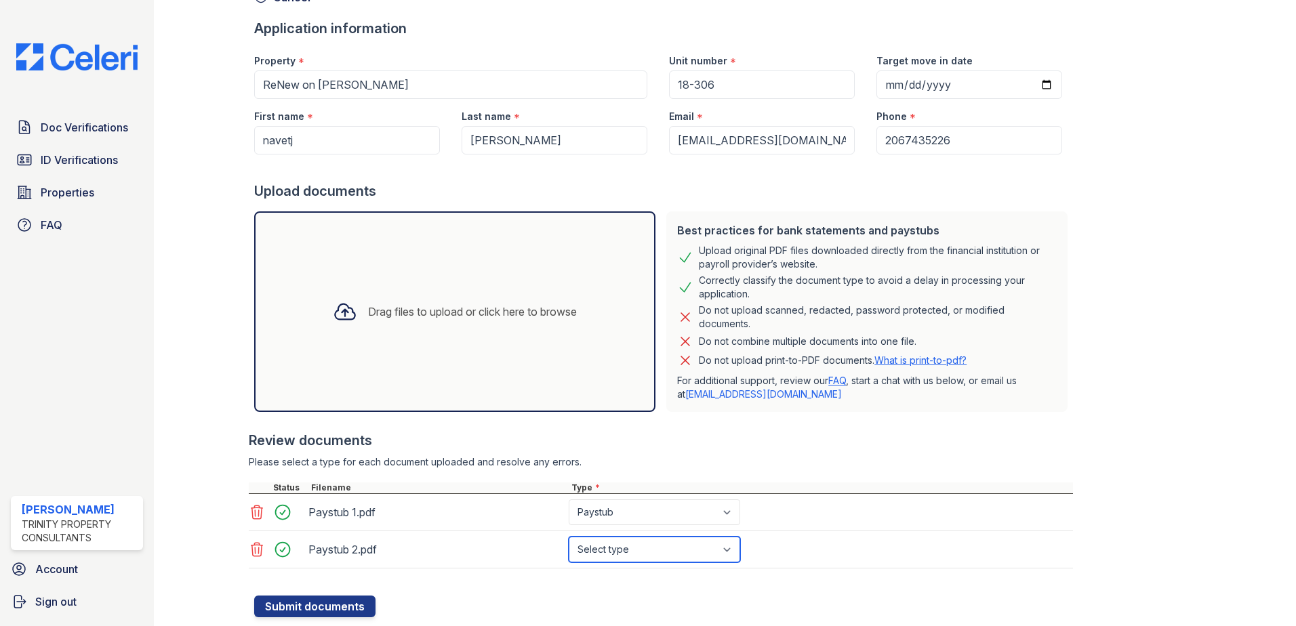
click at [592, 548] on select "Select type Paystub Bank Statement Offer Letter Tax Documents Benefit Award Let…" at bounding box center [654, 550] width 171 height 26
select select "paystub"
click at [569, 537] on select "Select type Paystub Bank Statement Offer Letter Tax Documents Benefit Award Let…" at bounding box center [654, 550] width 171 height 26
click at [554, 327] on div "Drag files to upload or click here to browse" at bounding box center [455, 312] width 266 height 46
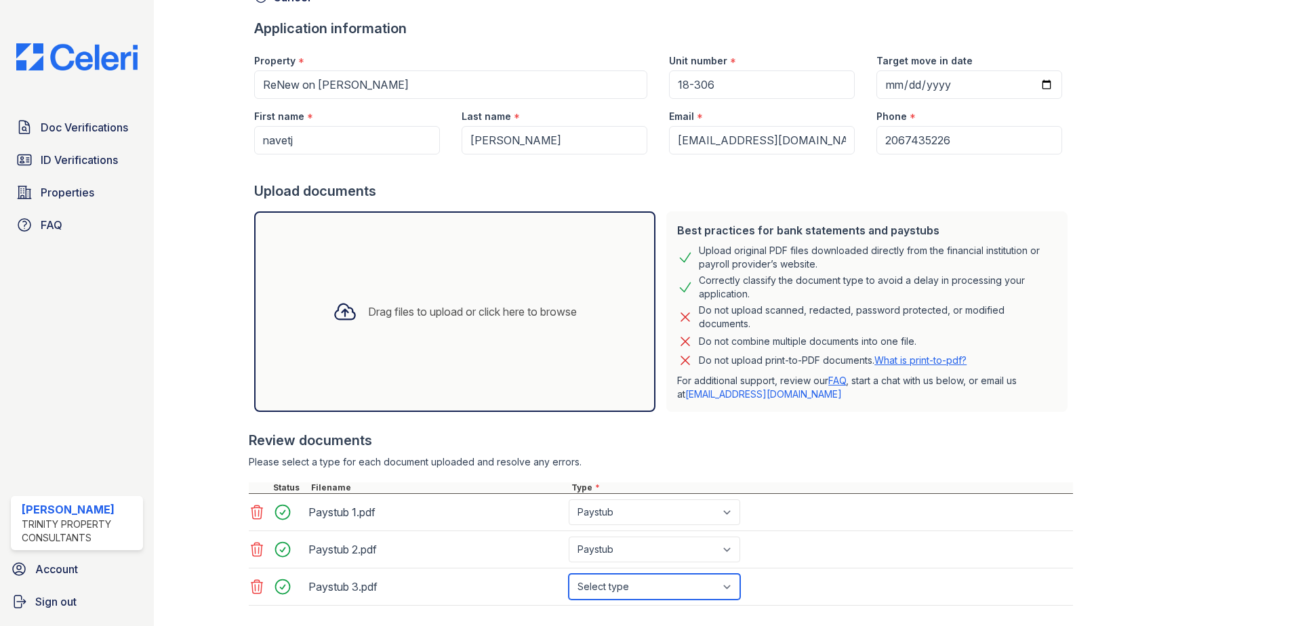
click at [637, 588] on select "Select type Paystub Bank Statement Offer Letter Tax Documents Benefit Award Let…" at bounding box center [654, 587] width 171 height 26
select select "paystub"
click at [569, 574] on select "Select type Paystub Bank Statement Offer Letter Tax Documents Benefit Award Let…" at bounding box center [654, 587] width 171 height 26
click at [485, 301] on div "Drag files to upload or click here to browse" at bounding box center [455, 312] width 266 height 46
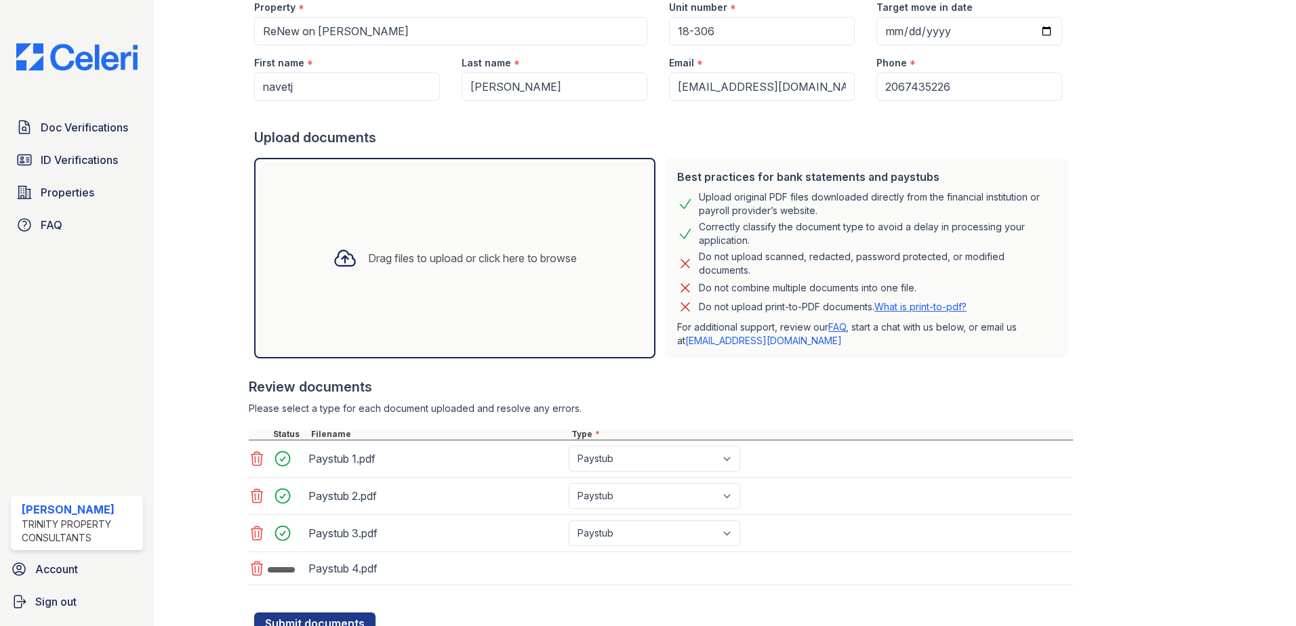
scroll to position [189, 0]
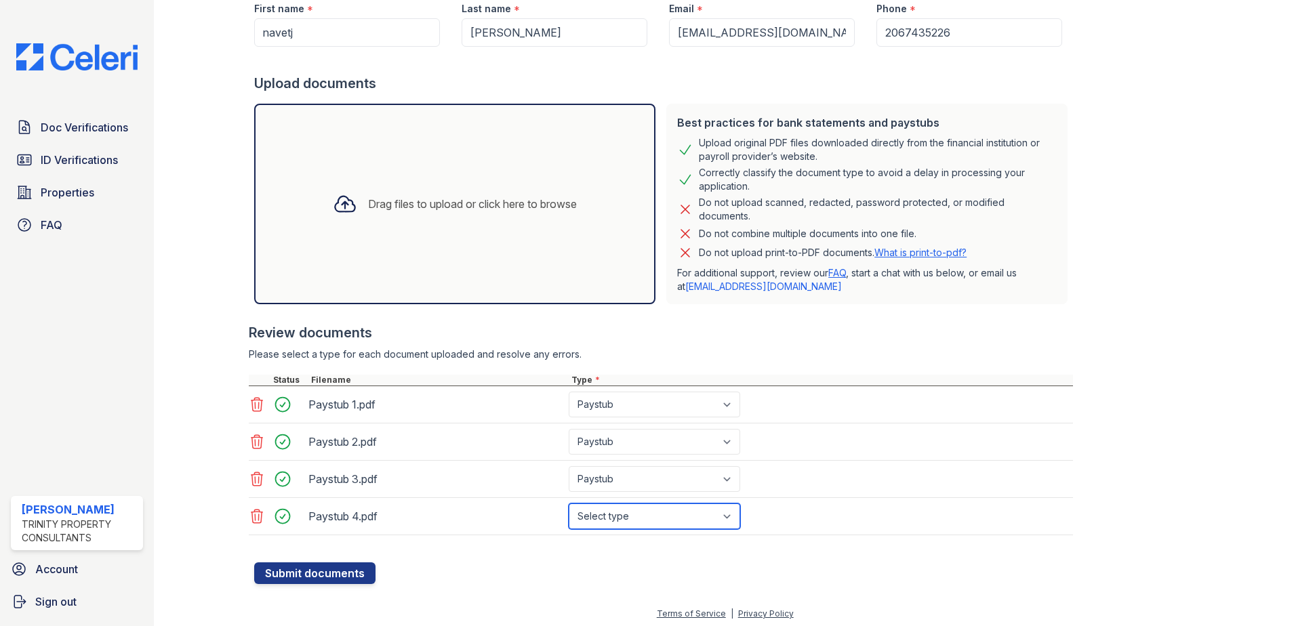
click at [629, 514] on select "Select type Paystub Bank Statement Offer Letter Tax Documents Benefit Award Let…" at bounding box center [654, 517] width 171 height 26
select select "paystub"
click at [569, 504] on select "Select type Paystub Bank Statement Offer Letter Tax Documents Benefit Award Let…" at bounding box center [654, 517] width 171 height 26
click at [302, 564] on button "Submit documents" at bounding box center [314, 573] width 121 height 22
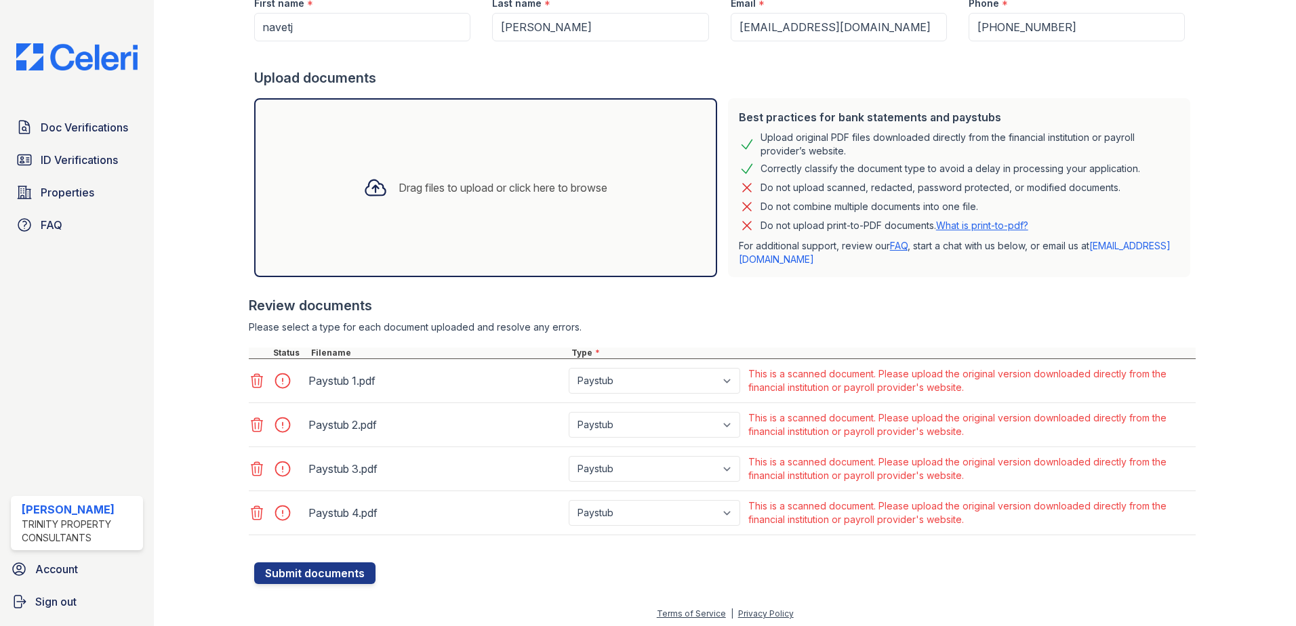
scroll to position [237, 0]
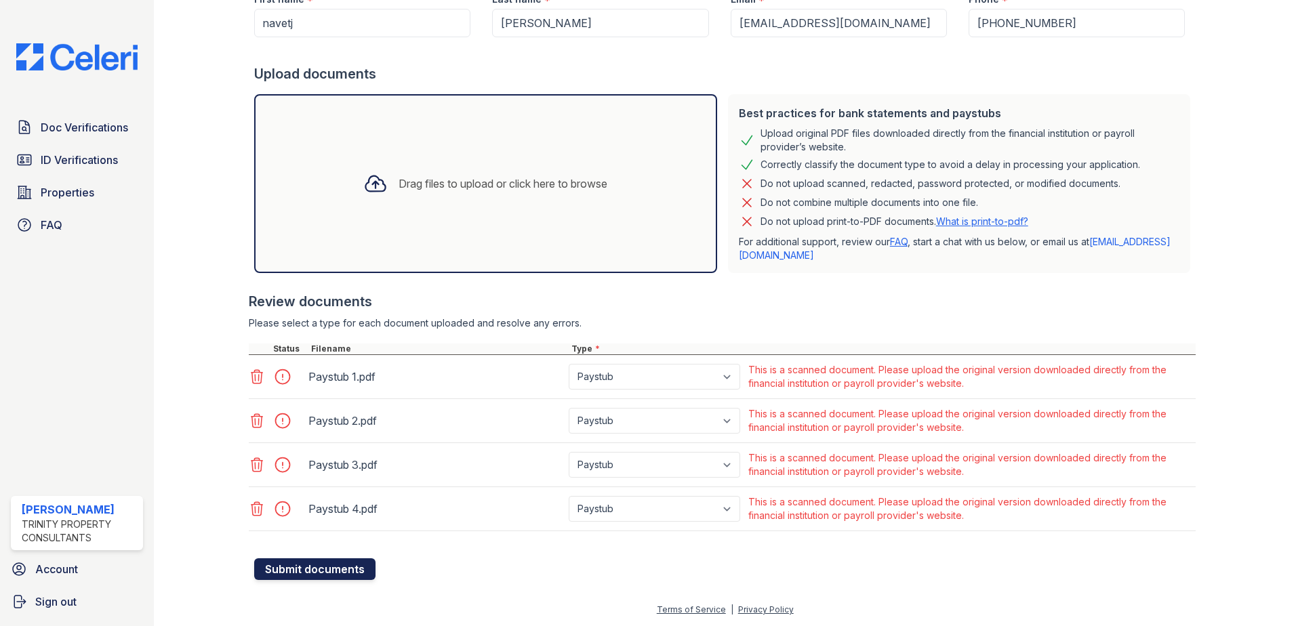
click at [340, 567] on button "Submit documents" at bounding box center [314, 569] width 121 height 22
click at [352, 570] on button "Submit documents" at bounding box center [314, 569] width 121 height 22
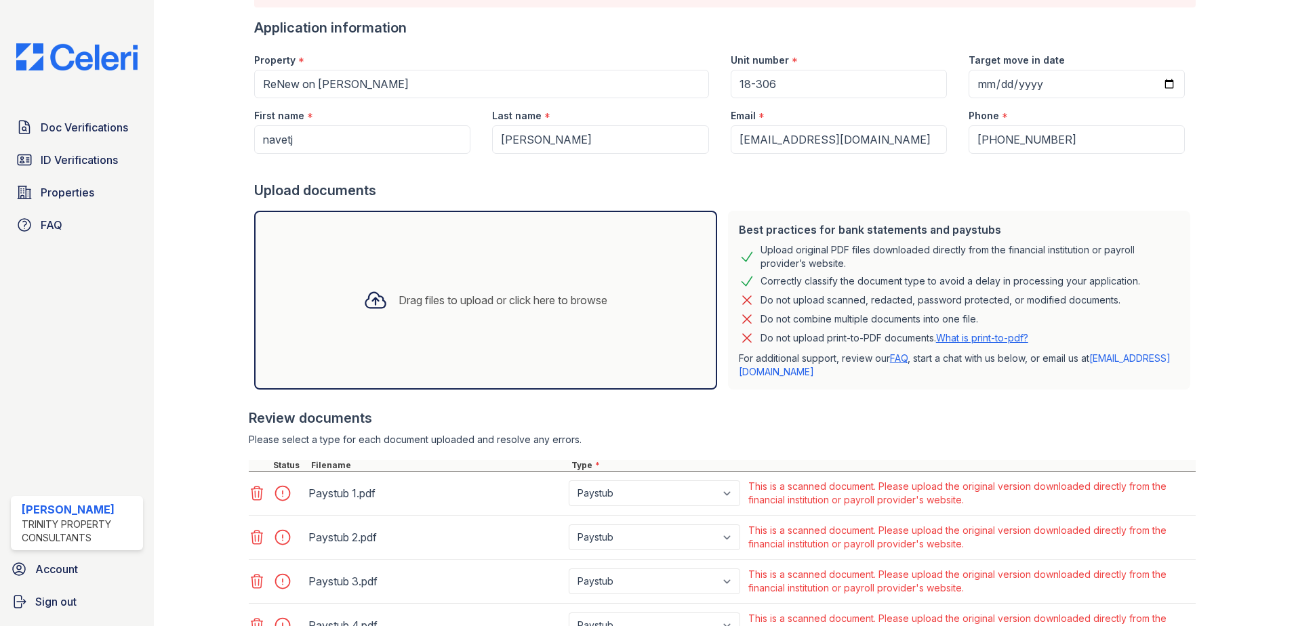
scroll to position [0, 0]
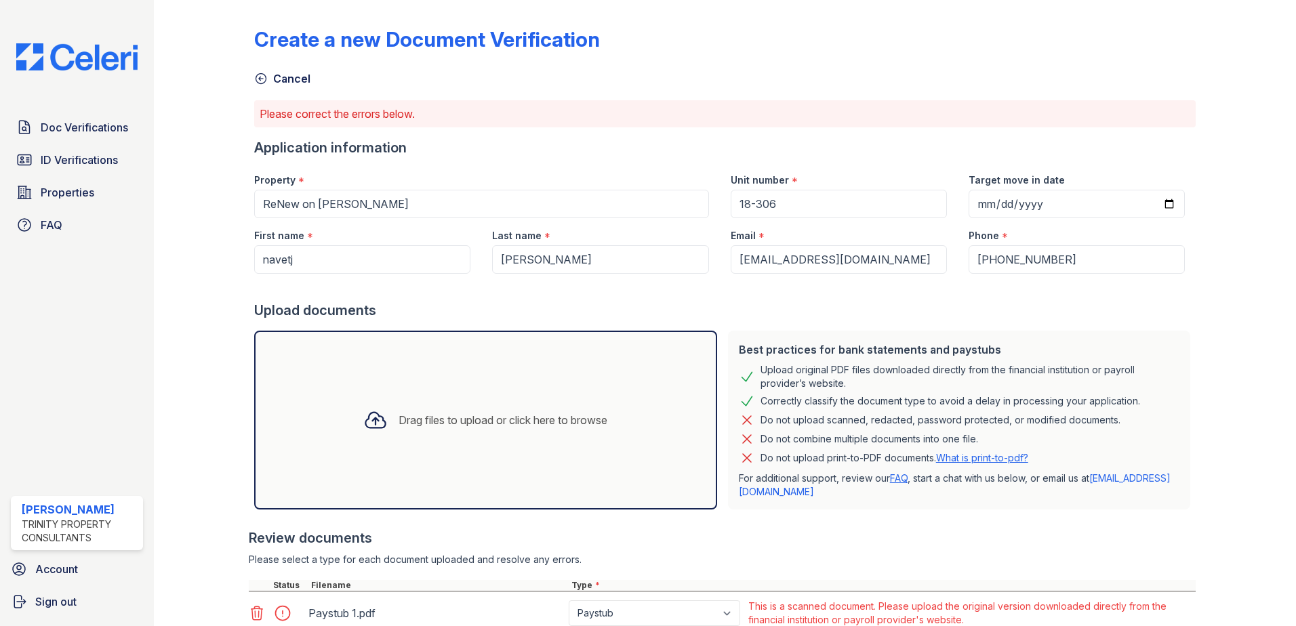
click at [275, 71] on link "Cancel" at bounding box center [282, 78] width 56 height 16
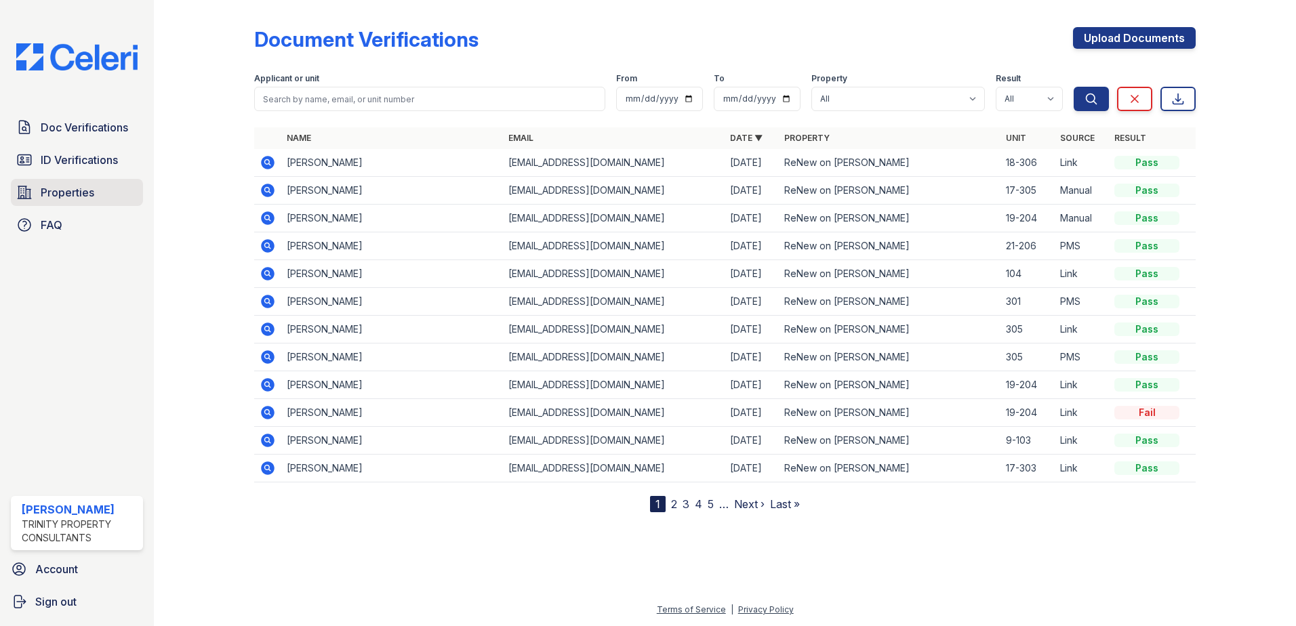
click at [96, 191] on link "Properties" at bounding box center [77, 192] width 132 height 27
